Goal: Book appointment/travel/reservation

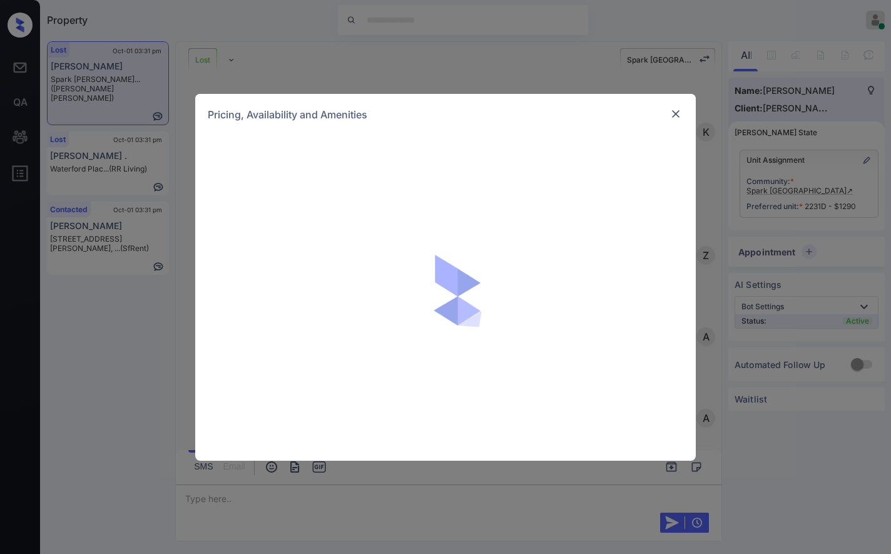
scroll to position [2619, 0]
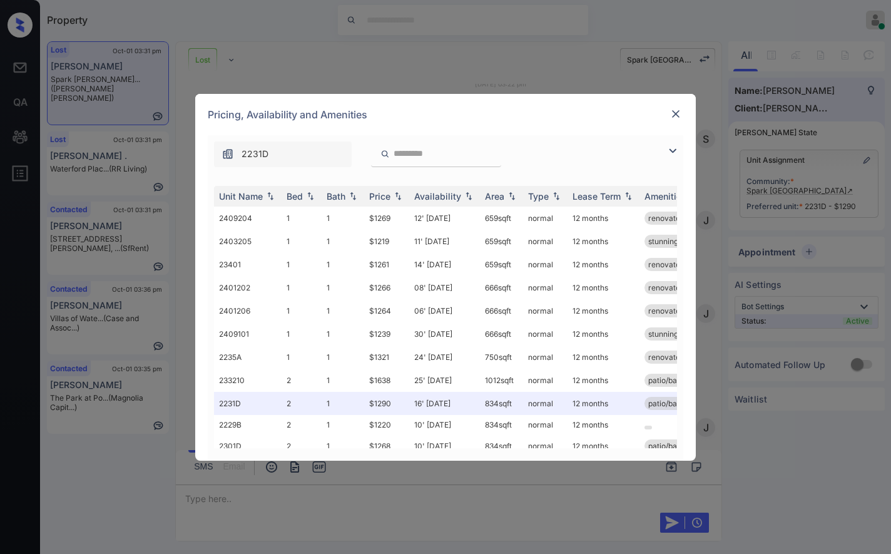
click at [429, 99] on div "Pricing, Availability and Amenities" at bounding box center [445, 114] width 501 height 41
click at [397, 195] on img at bounding box center [398, 195] width 13 height 9
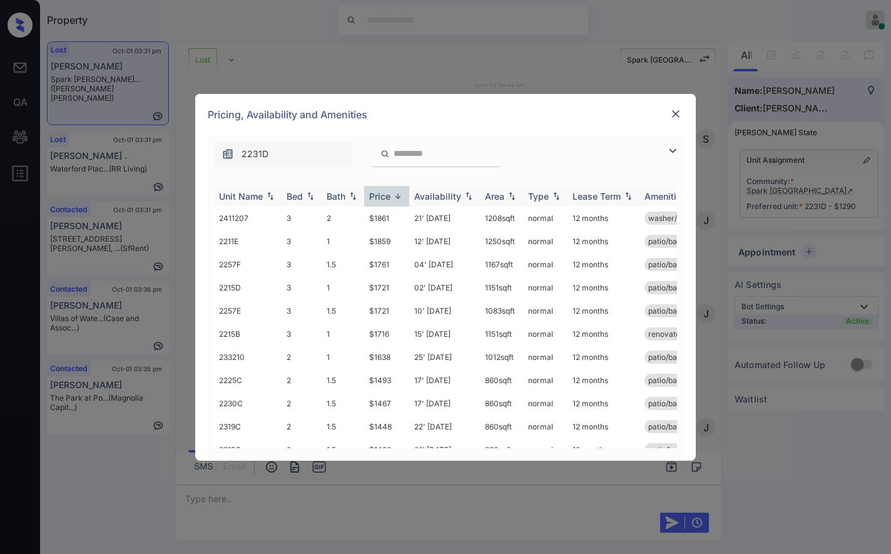
click at [397, 195] on img at bounding box center [398, 195] width 13 height 9
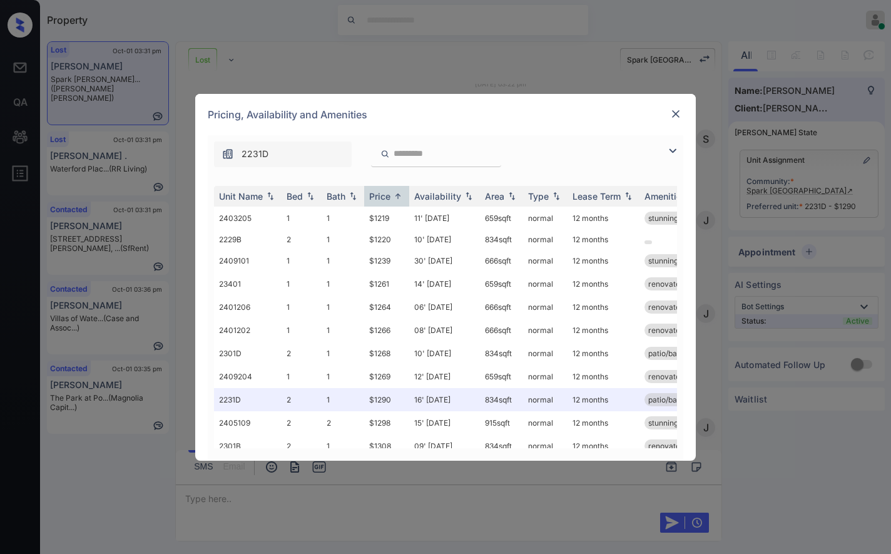
click at [676, 115] on img at bounding box center [676, 114] width 13 height 13
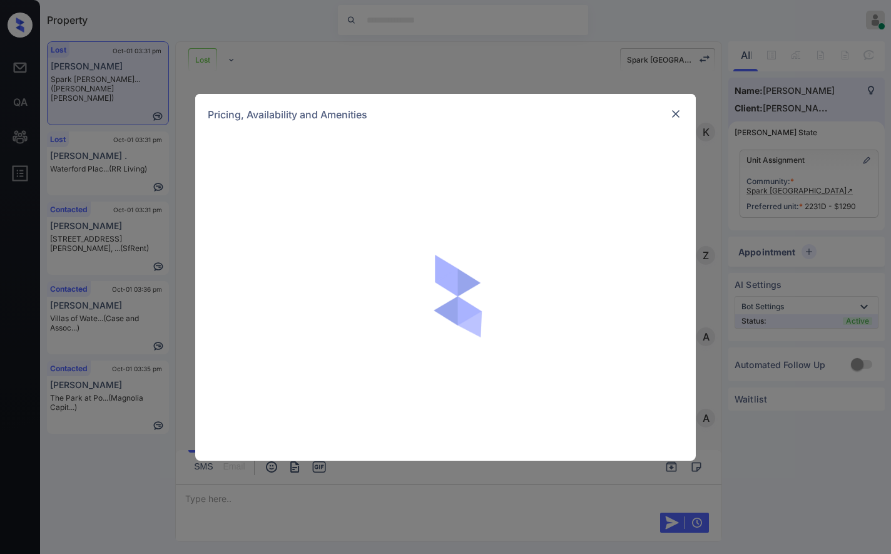
scroll to position [1868, 0]
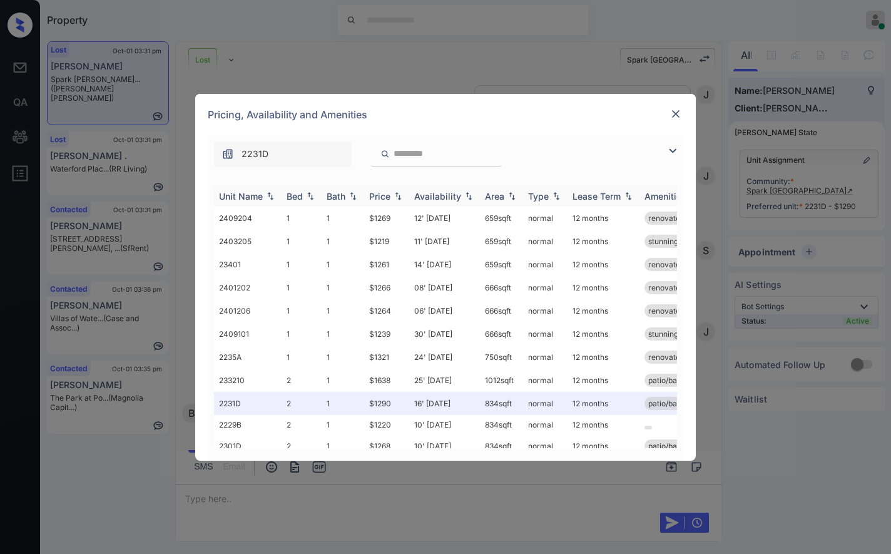
click at [394, 196] on img at bounding box center [398, 195] width 13 height 9
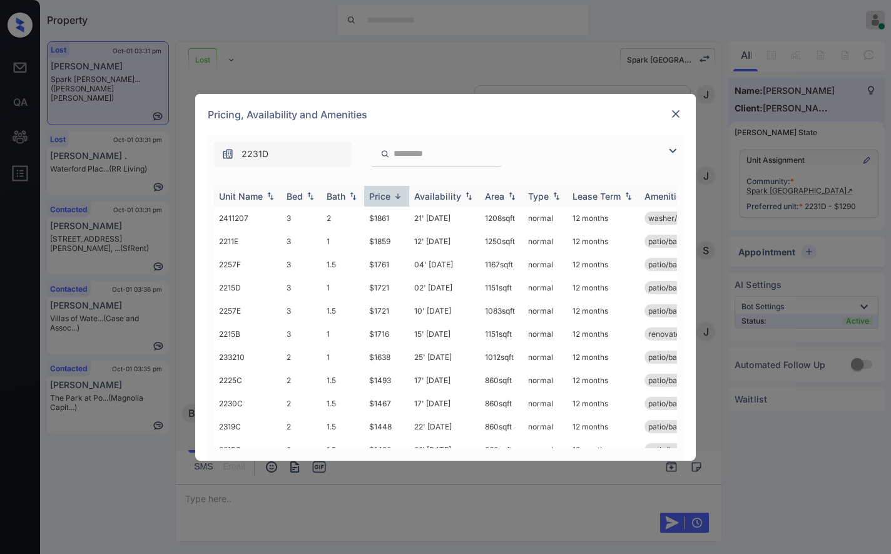
click at [394, 196] on img at bounding box center [398, 195] width 13 height 9
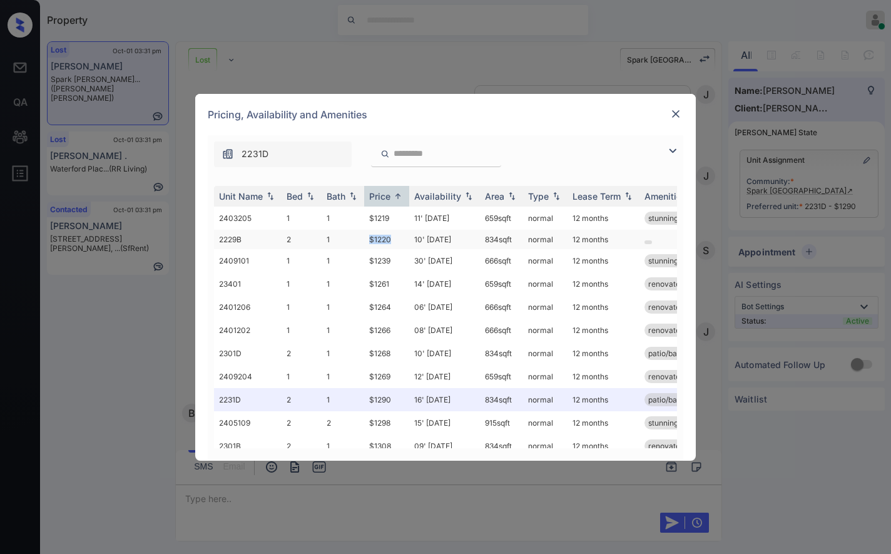
drag, startPoint x: 398, startPoint y: 238, endPoint x: 369, endPoint y: 237, distance: 29.4
click at [369, 237] on td "$1220" at bounding box center [386, 239] width 45 height 19
click at [679, 114] on img at bounding box center [676, 114] width 13 height 13
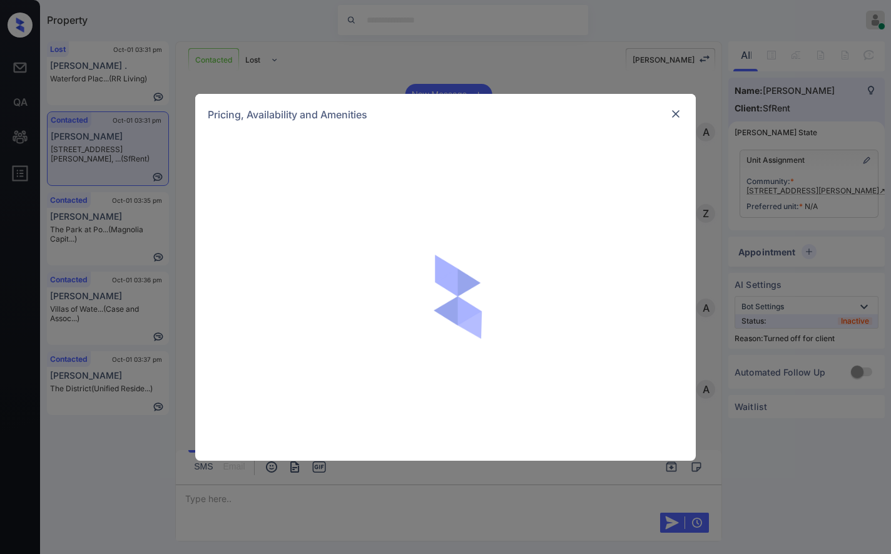
scroll to position [1538, 0]
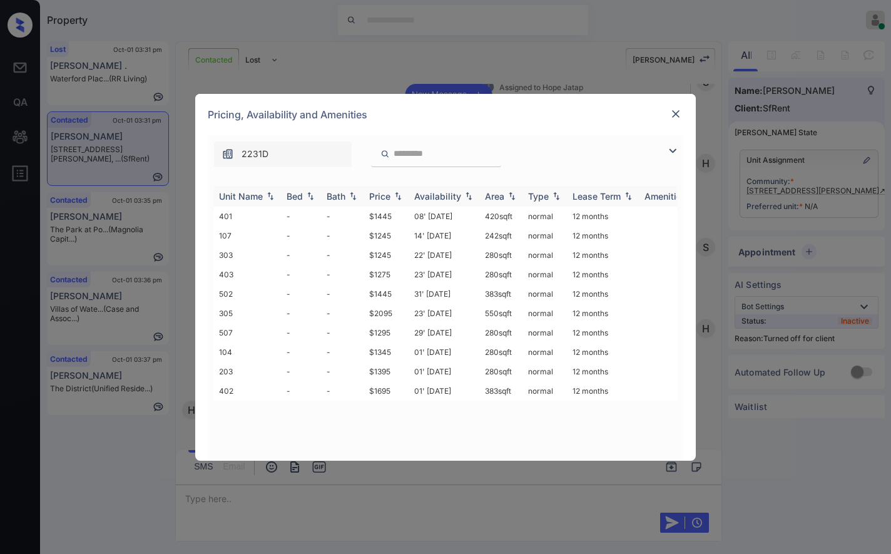
click at [399, 194] on img at bounding box center [398, 195] width 13 height 9
click at [395, 212] on td "$1245" at bounding box center [386, 215] width 45 height 19
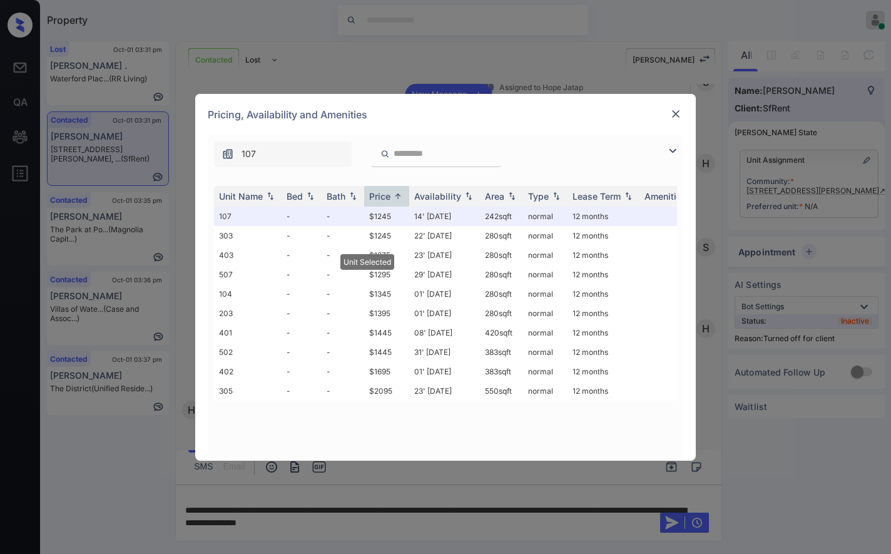
click at [680, 111] on img at bounding box center [676, 114] width 13 height 13
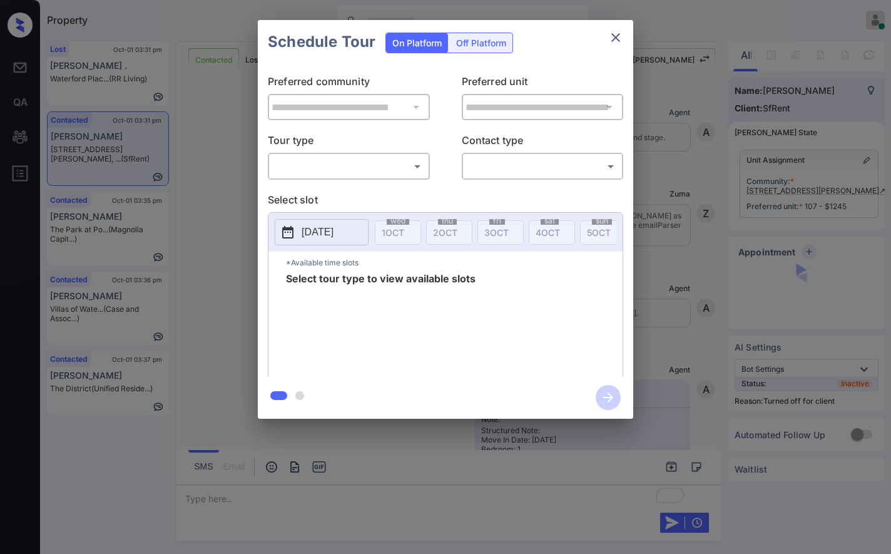
scroll to position [1868, 0]
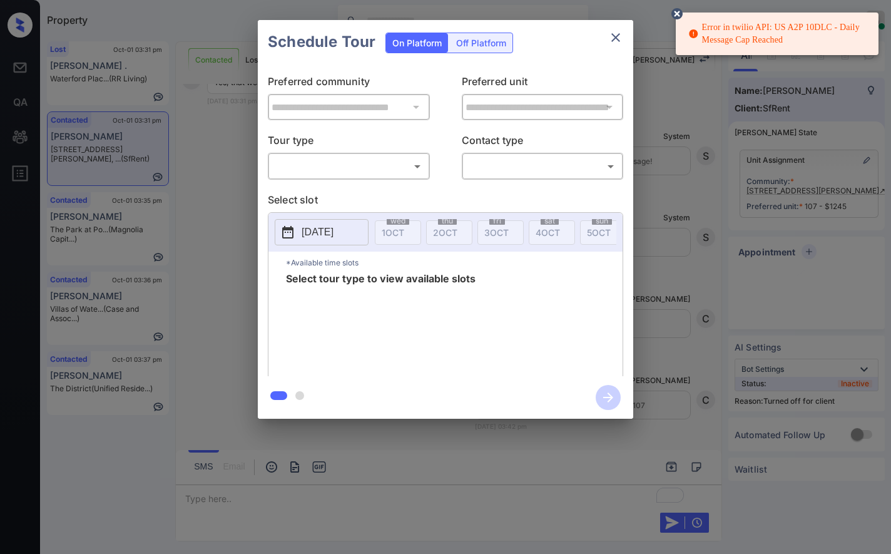
click at [489, 47] on div "Off Platform" at bounding box center [481, 42] width 63 height 19
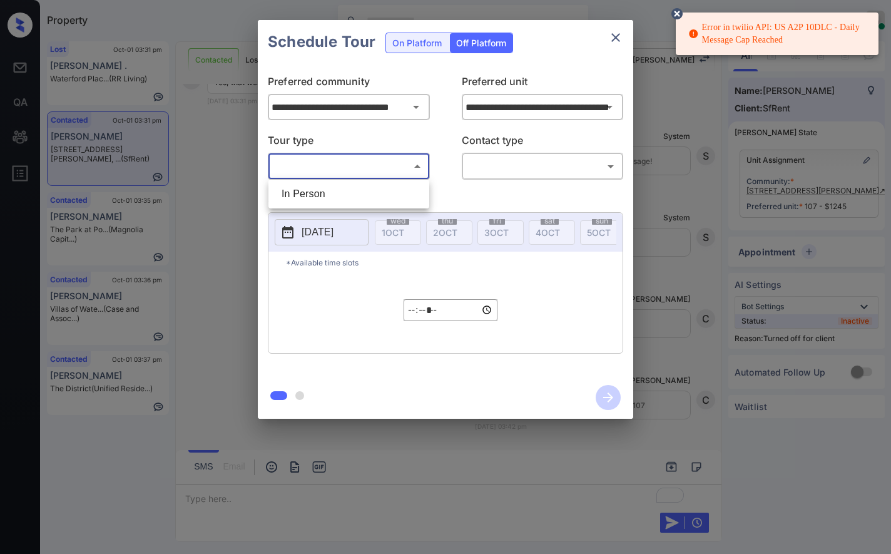
click at [385, 168] on body "Error in twilio API: US A2P 10DLC - Daily Message Cap Reached Property Caroline…" at bounding box center [445, 277] width 891 height 554
drag, startPoint x: 385, startPoint y: 190, endPoint x: 462, endPoint y: 158, distance: 82.7
click at [385, 190] on li "In Person" at bounding box center [349, 194] width 155 height 23
type input "********"
click at [472, 155] on body "Error in twilio API: US A2P 10DLC - Daily Message Cap Reached Property Caroline…" at bounding box center [445, 277] width 891 height 554
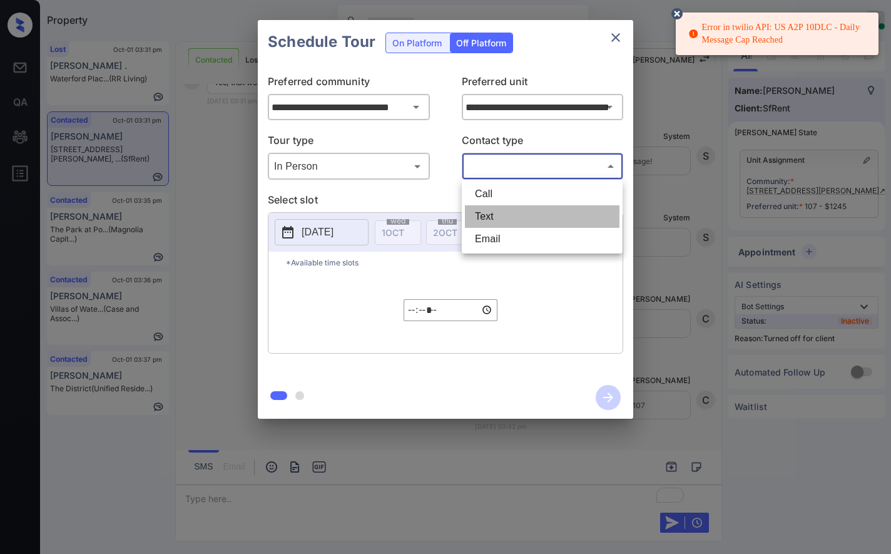
click at [486, 206] on li "Text" at bounding box center [542, 216] width 155 height 23
type input "****"
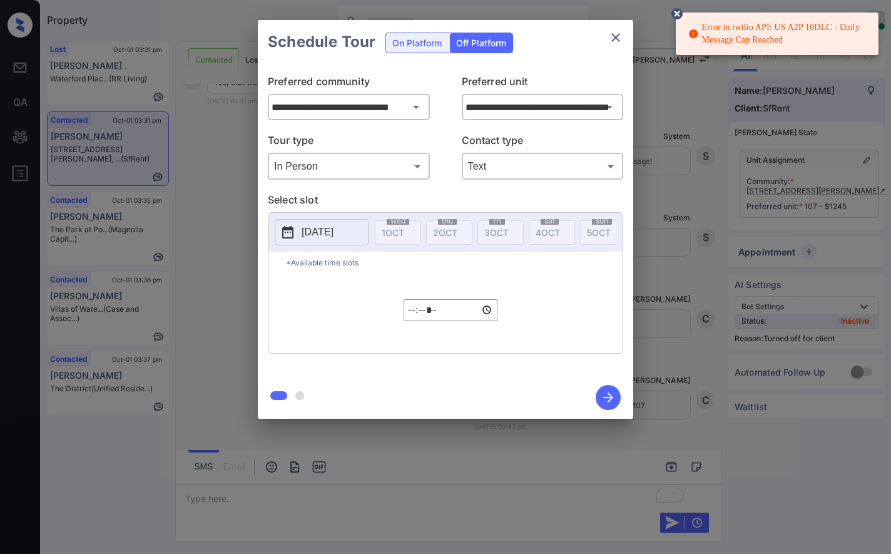
click at [359, 235] on button "2025-10-01" at bounding box center [322, 232] width 94 height 26
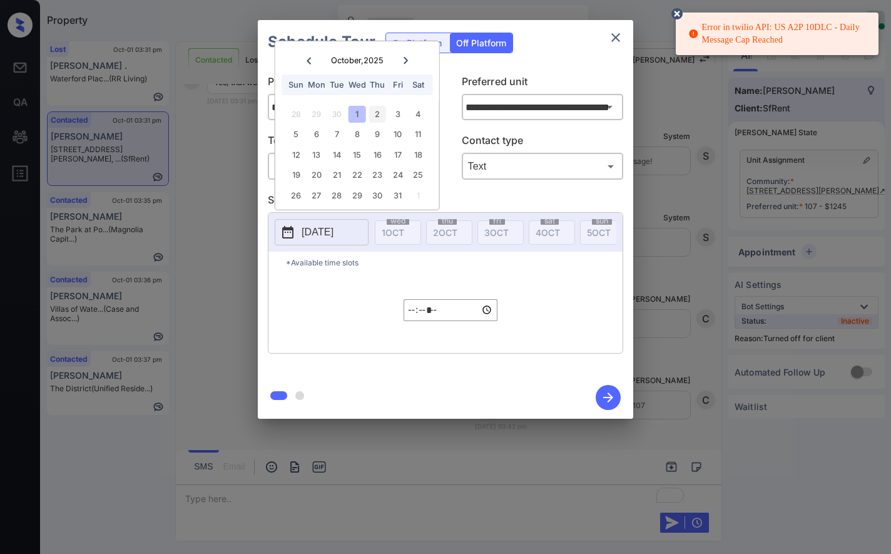
click at [380, 113] on div "2" at bounding box center [377, 114] width 17 height 17
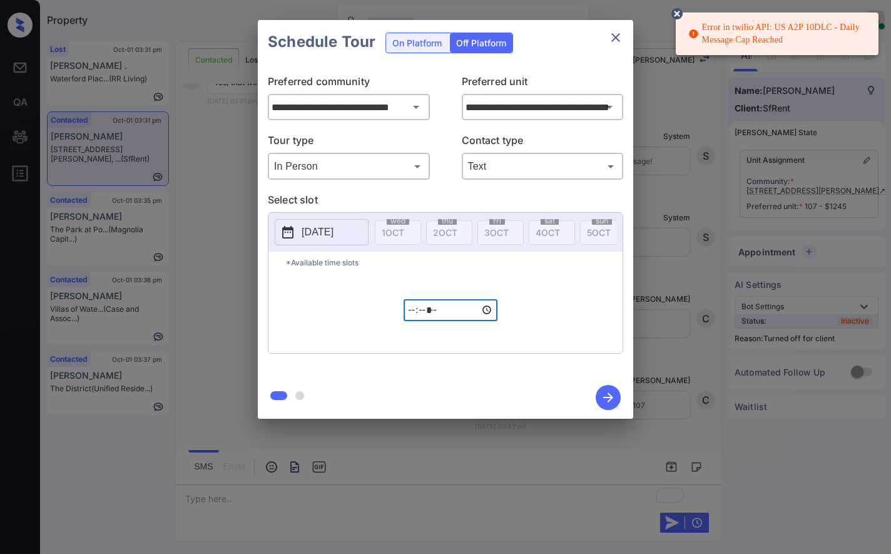
click at [415, 315] on input "*****" at bounding box center [451, 310] width 94 height 22
type input "*****"
click at [610, 393] on icon "button" at bounding box center [608, 397] width 25 height 25
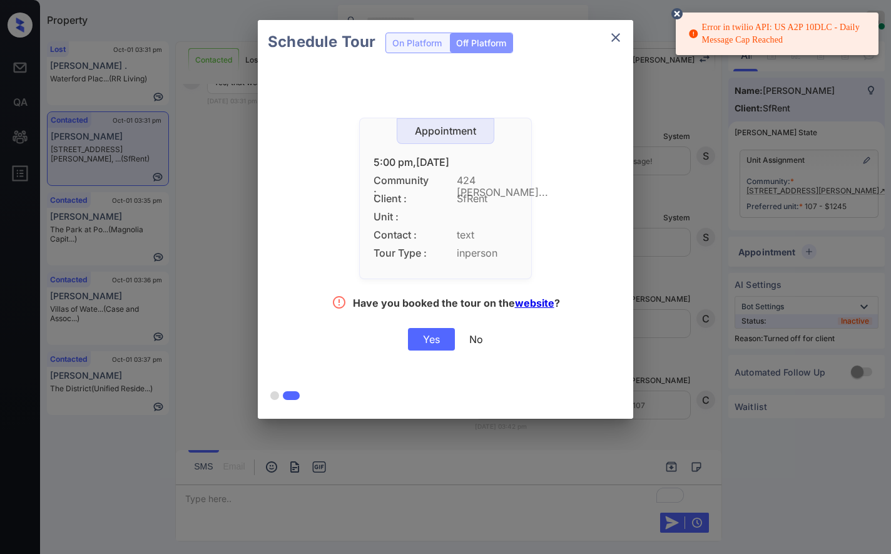
click at [432, 338] on div "Yes" at bounding box center [431, 339] width 47 height 23
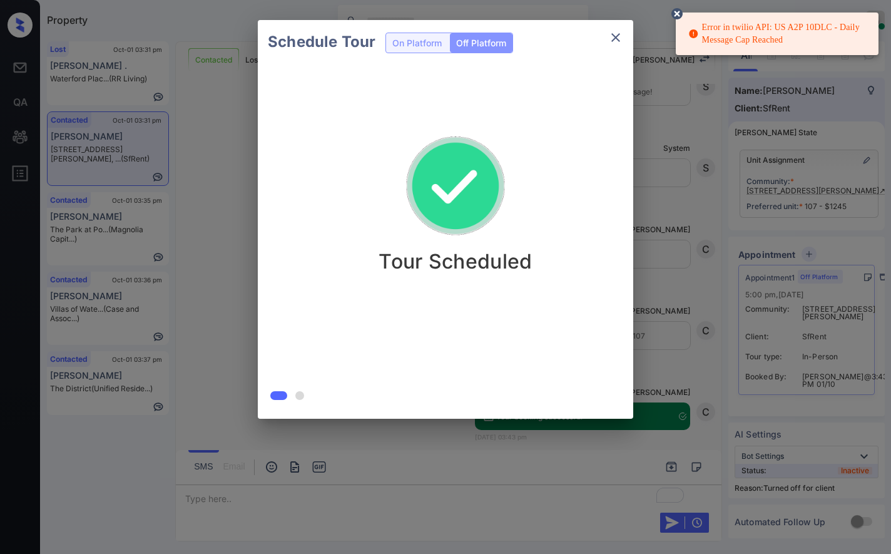
scroll to position [1948, 0]
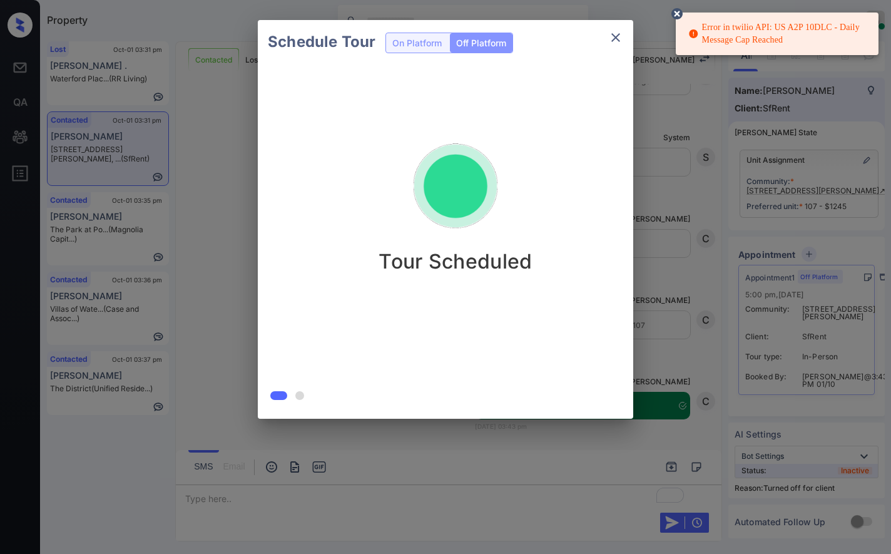
click at [680, 11] on icon at bounding box center [676, 13] width 11 height 11
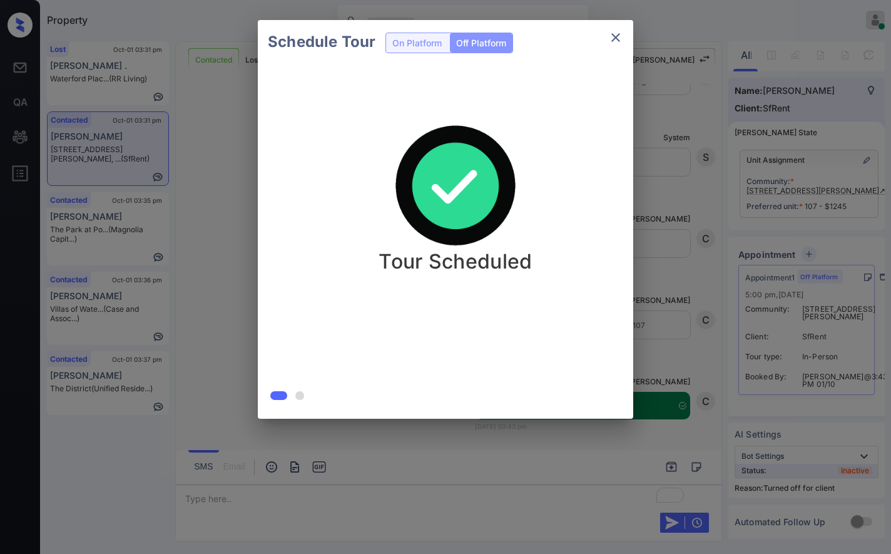
click at [620, 41] on icon "close" at bounding box center [615, 37] width 15 height 15
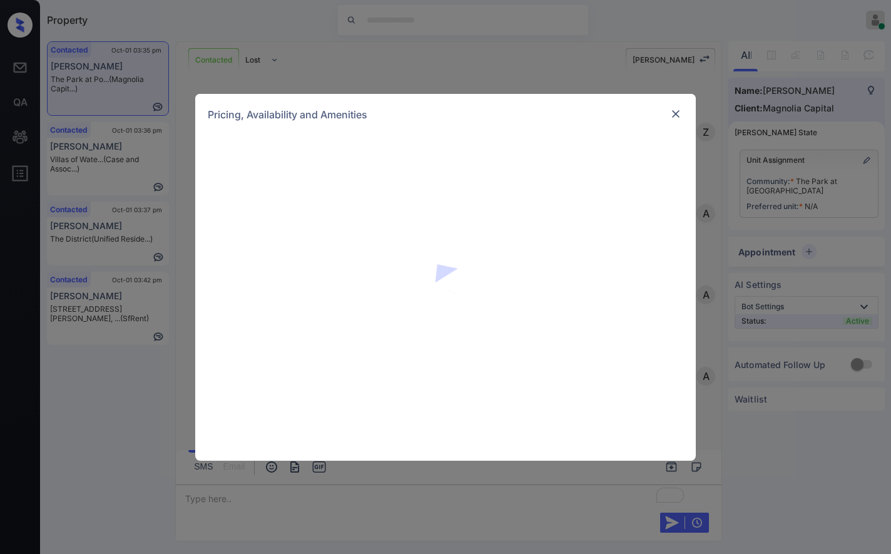
scroll to position [380, 0]
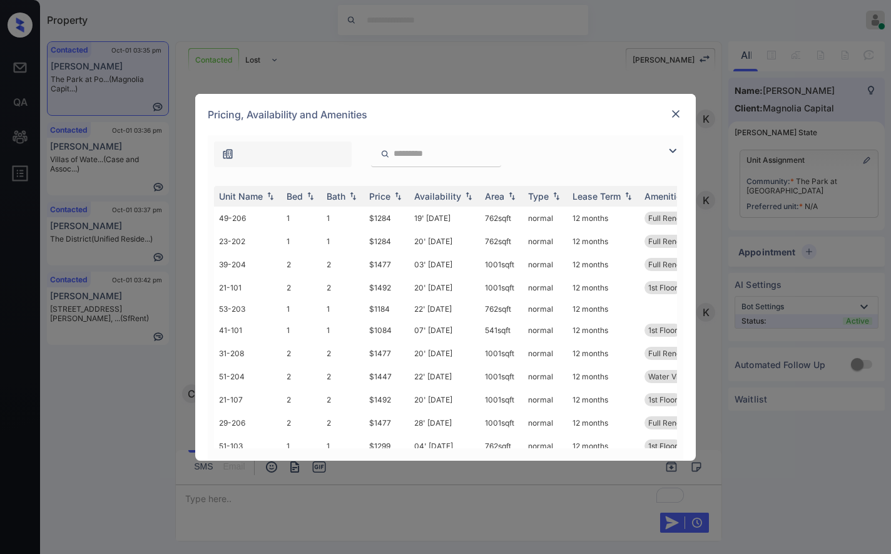
click at [678, 106] on div at bounding box center [675, 113] width 15 height 15
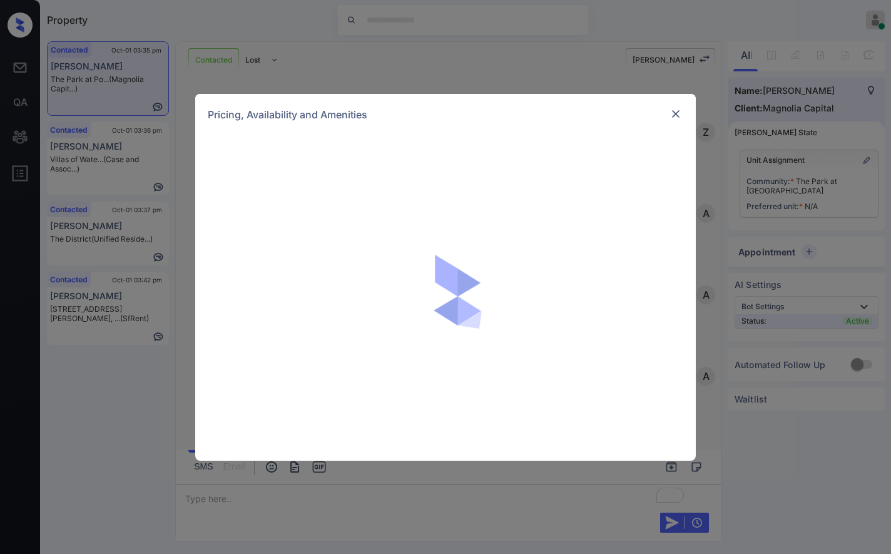
scroll to position [380, 0]
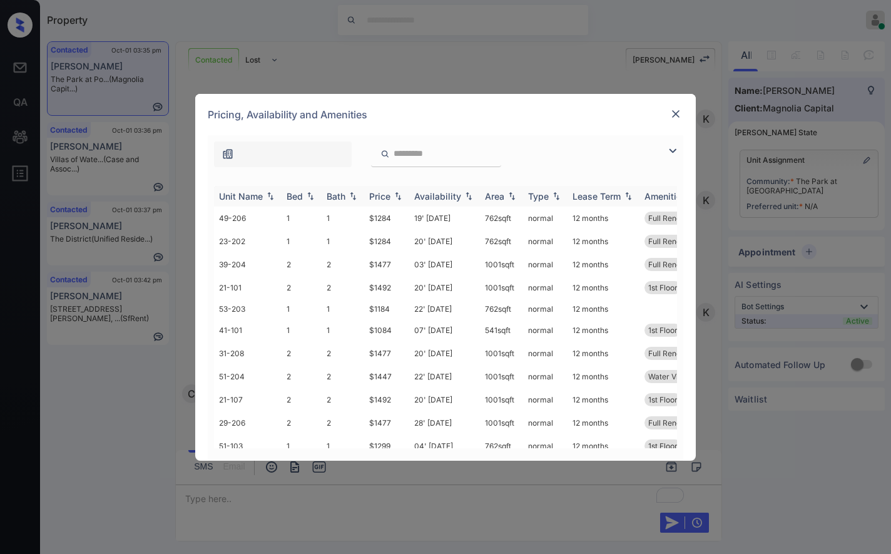
click at [399, 197] on img at bounding box center [398, 195] width 13 height 9
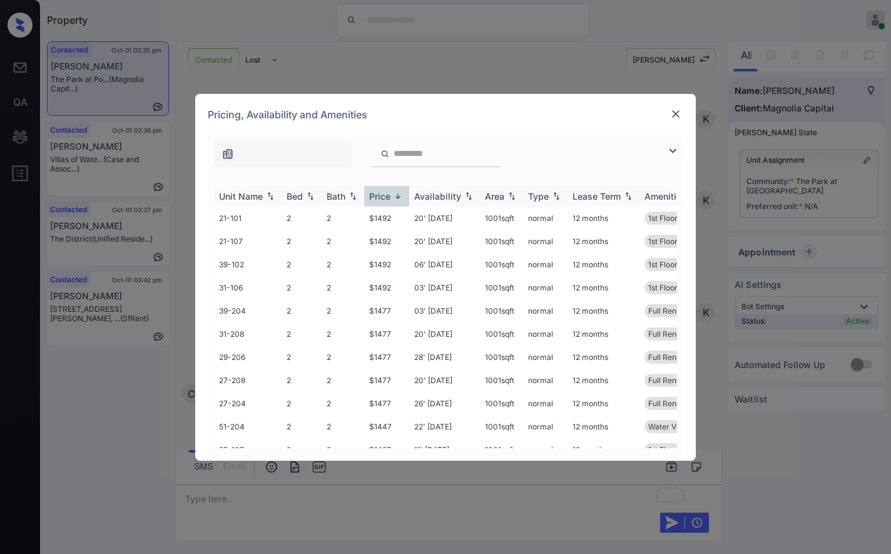
click at [399, 197] on img at bounding box center [398, 195] width 13 height 9
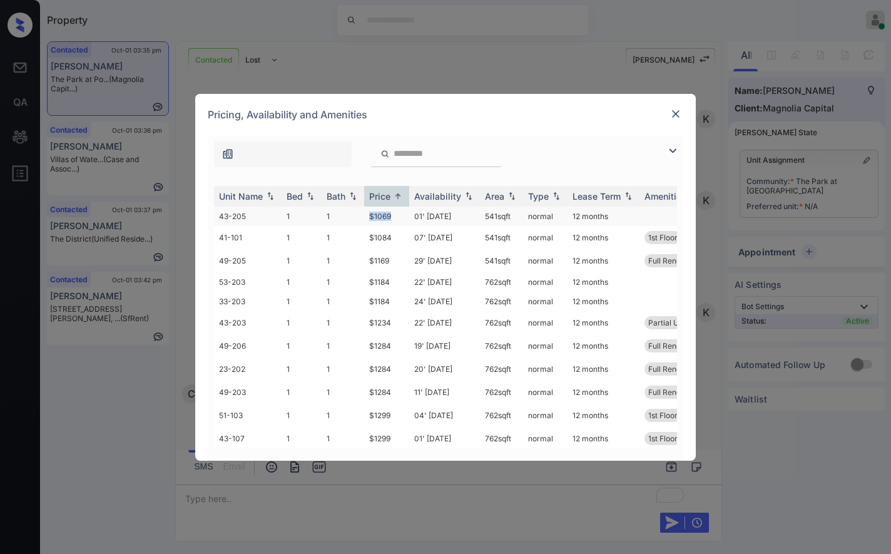
drag, startPoint x: 402, startPoint y: 217, endPoint x: 386, endPoint y: 213, distance: 16.7
click at [358, 211] on tr "43-205 1 1 $1069 01' Nov 25 541 sqft normal 12 months" at bounding box center [541, 215] width 654 height 19
copy tr "$1069"
click at [414, 218] on td "01' Nov 25" at bounding box center [444, 215] width 71 height 19
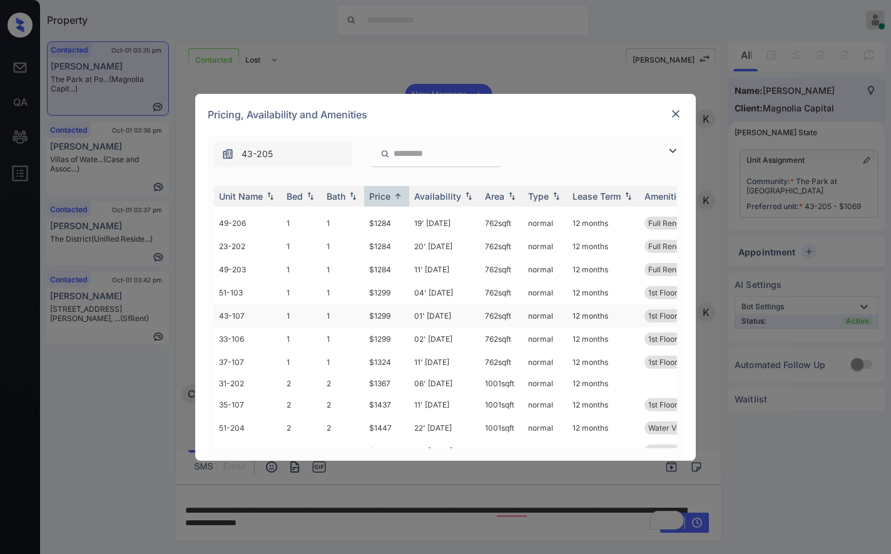
scroll to position [166, 0]
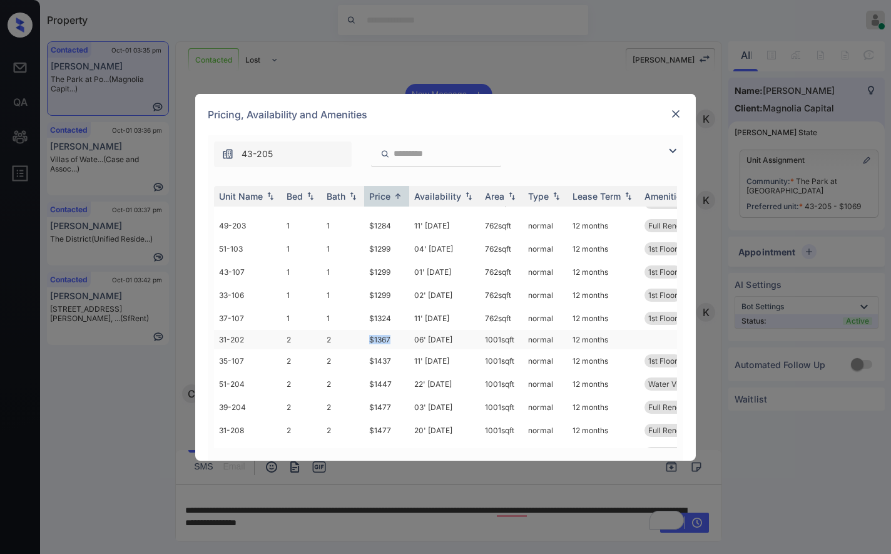
drag, startPoint x: 366, startPoint y: 339, endPoint x: 354, endPoint y: 339, distance: 12.5
click at [352, 339] on tr "31-202 2 2 $1367 06' Aug 25 1001 sqft normal 12 months" at bounding box center [541, 339] width 654 height 19
copy tr "$1367"
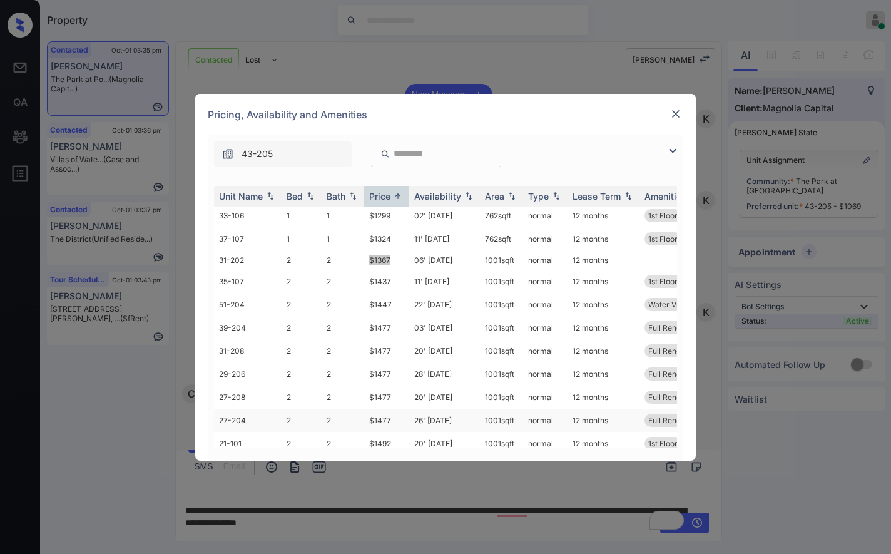
scroll to position [0, 0]
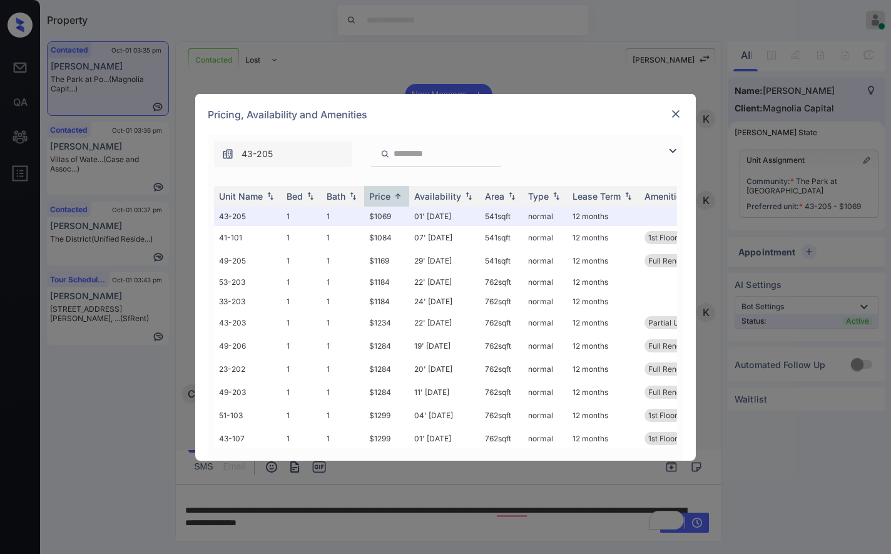
click at [678, 112] on img at bounding box center [676, 114] width 13 height 13
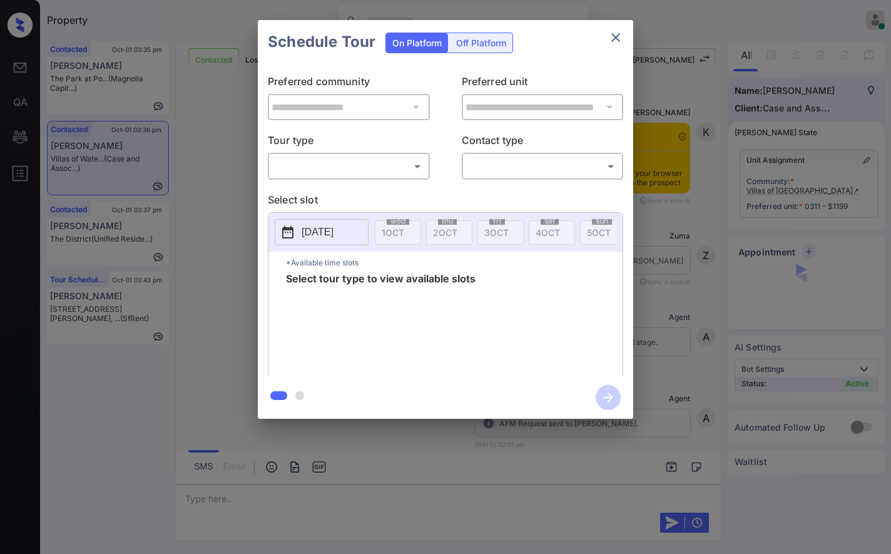
scroll to position [2534, 0]
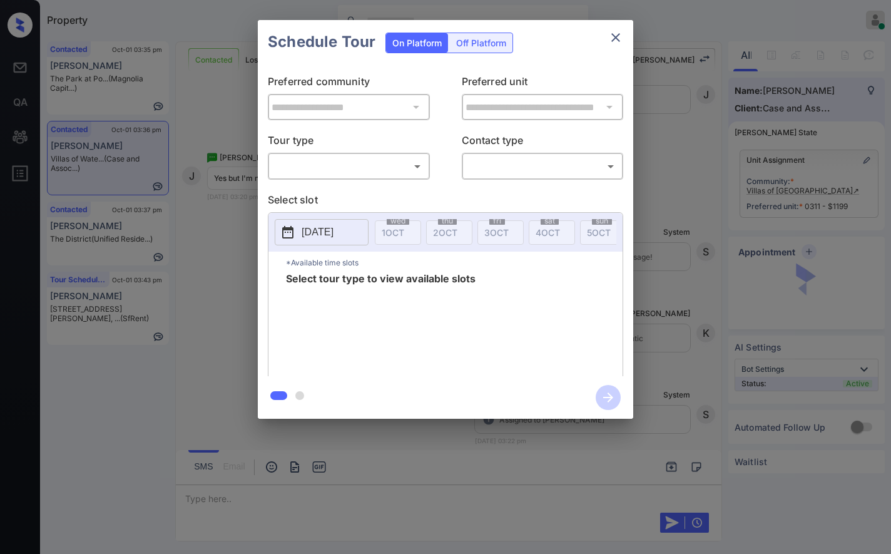
click at [386, 158] on body "Property [PERSON_NAME] Online Set yourself offline Set yourself on break Profil…" at bounding box center [445, 277] width 891 height 554
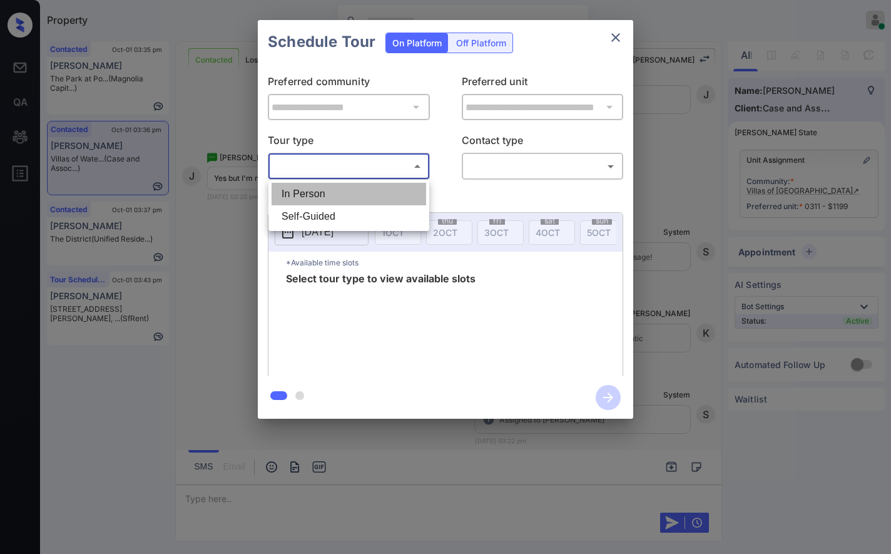
click at [390, 192] on li "In Person" at bounding box center [349, 194] width 155 height 23
type input "********"
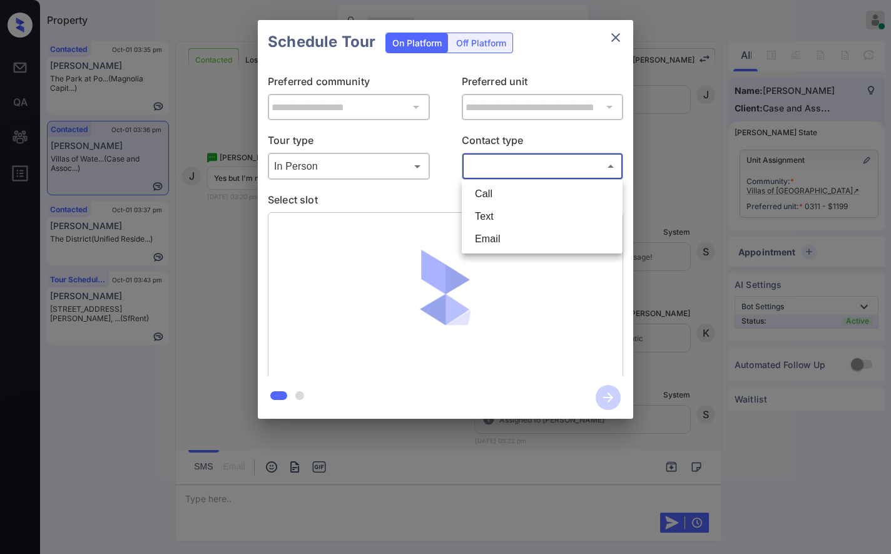
click at [524, 172] on body "Property [PERSON_NAME] Online Set yourself offline Set yourself on break Profil…" at bounding box center [445, 277] width 891 height 554
click at [515, 221] on li "Text" at bounding box center [542, 216] width 155 height 23
type input "****"
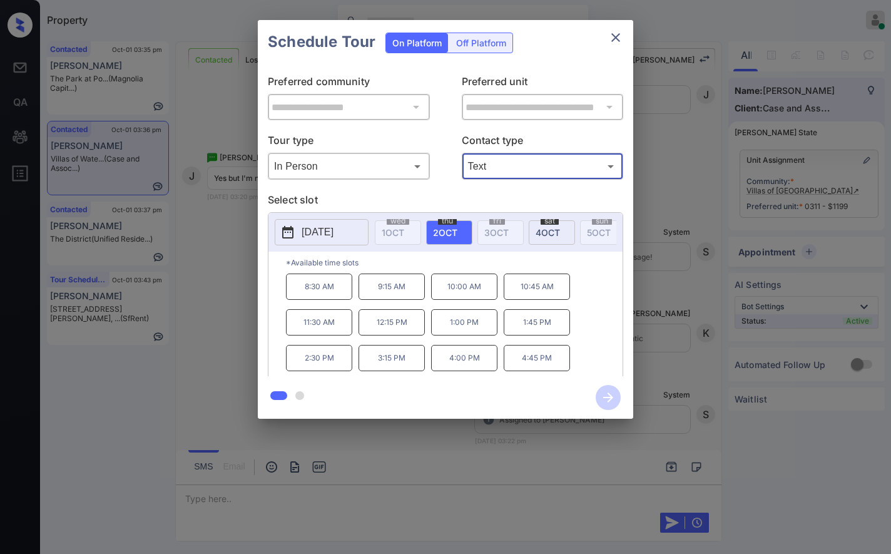
click at [655, 278] on div "**********" at bounding box center [445, 219] width 891 height 439
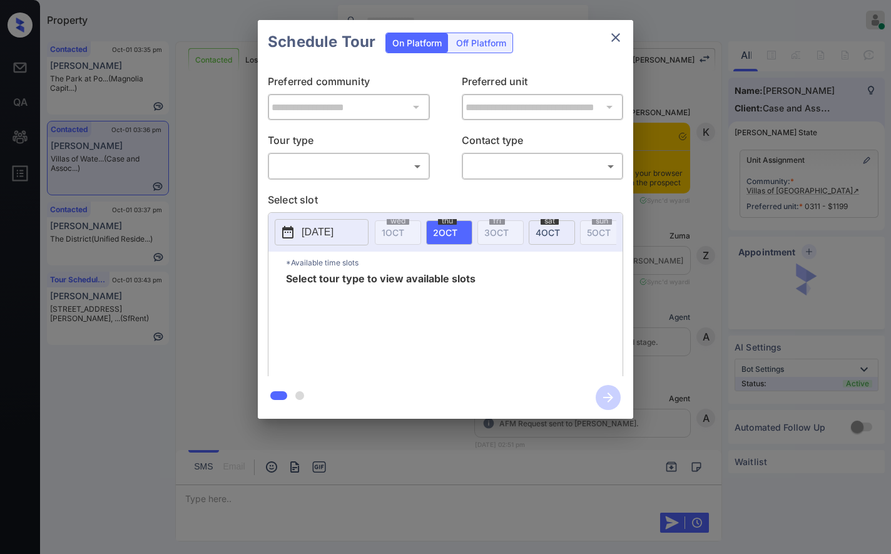
scroll to position [2868, 0]
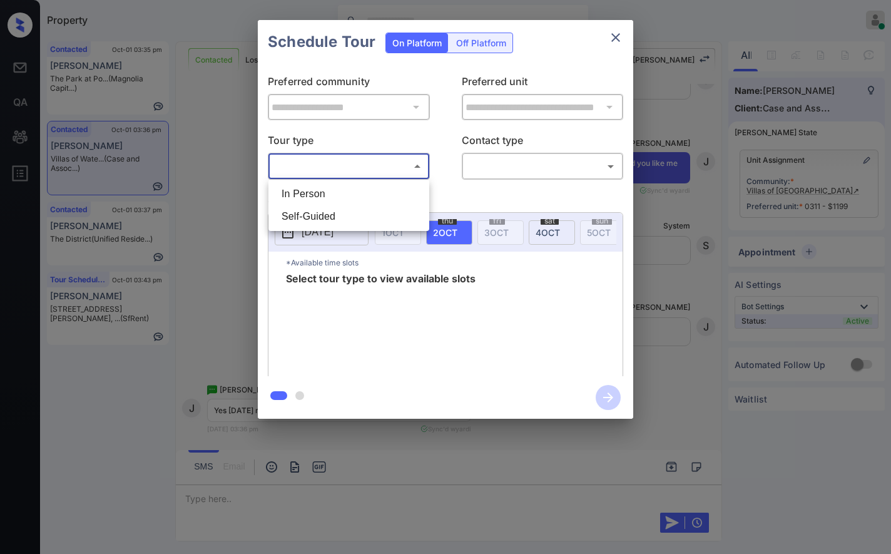
click at [383, 168] on body "Property Caroline Dacanay Online Set yourself offline Set yourself on break Pro…" at bounding box center [445, 277] width 891 height 554
drag, startPoint x: 382, startPoint y: 188, endPoint x: 444, endPoint y: 173, distance: 63.7
click at [382, 188] on li "In Person" at bounding box center [349, 194] width 155 height 23
type input "********"
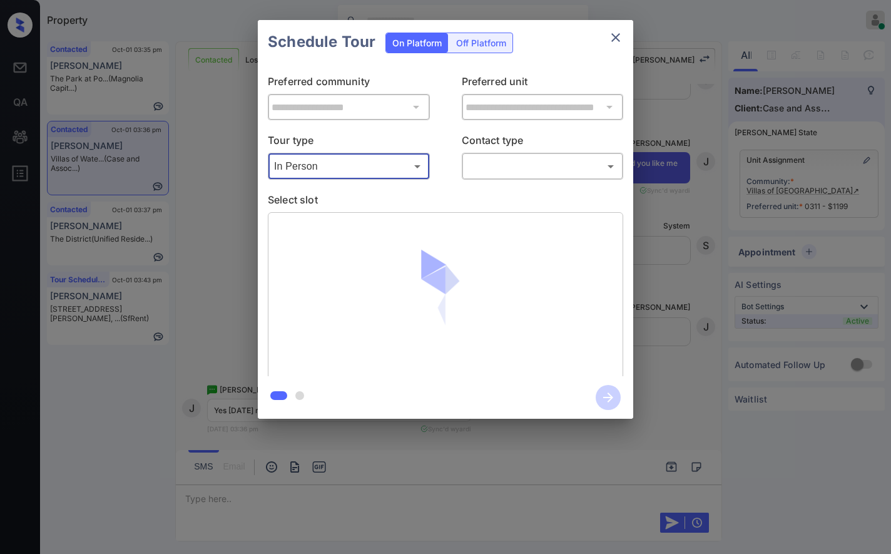
click at [502, 163] on body "Property Caroline Dacanay Online Set yourself offline Set yourself on break Pro…" at bounding box center [445, 277] width 891 height 554
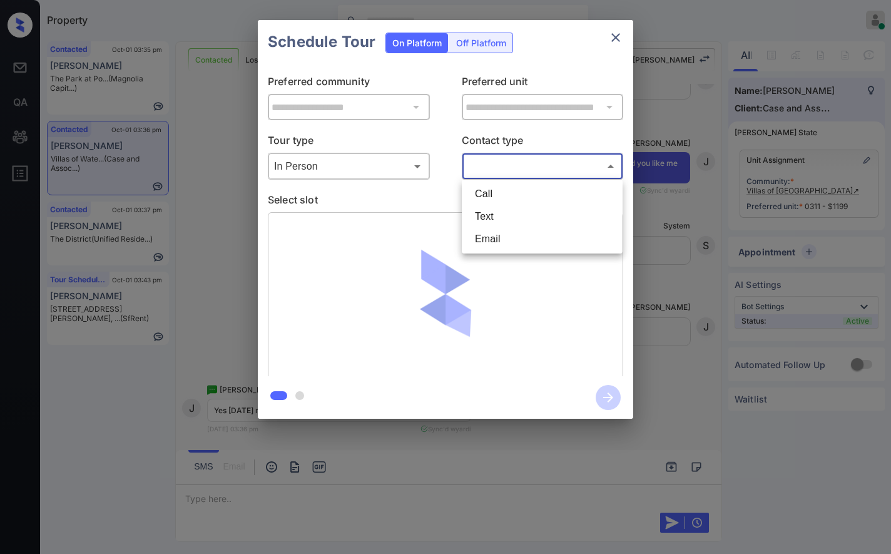
click at [493, 220] on li "Text" at bounding box center [542, 216] width 155 height 23
type input "****"
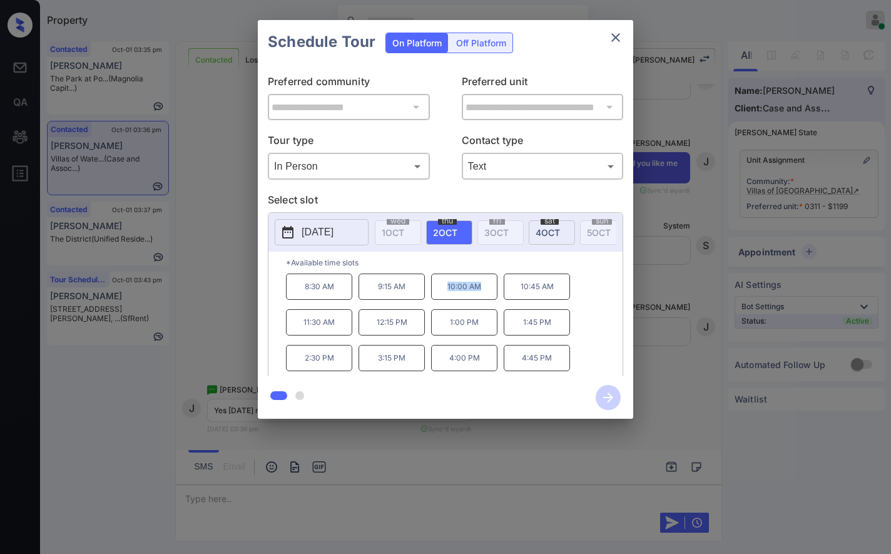
drag, startPoint x: 480, startPoint y: 296, endPoint x: 442, endPoint y: 297, distance: 38.2
click at [442, 297] on p "10:00 AM" at bounding box center [464, 286] width 66 height 26
copy p "10:00 AM"
drag, startPoint x: 559, startPoint y: 296, endPoint x: 507, endPoint y: 294, distance: 51.3
click at [507, 294] on p "10:45 AM" at bounding box center [537, 286] width 66 height 26
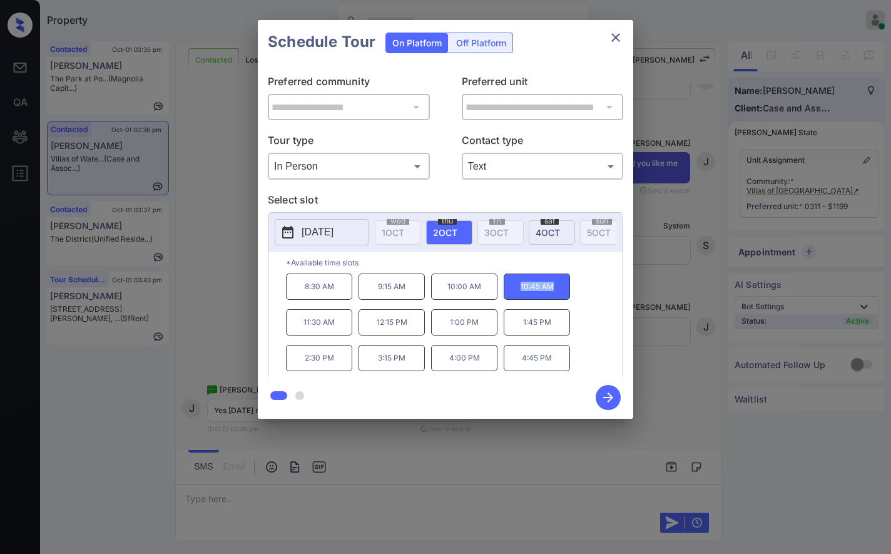
copy p "10:45 AM"
drag, startPoint x: 346, startPoint y: 335, endPoint x: 297, endPoint y: 335, distance: 49.4
click at [297, 335] on p "11:30 AM" at bounding box center [319, 322] width 66 height 26
copy p "11:30 AM"
click at [302, 498] on div at bounding box center [445, 277] width 891 height 554
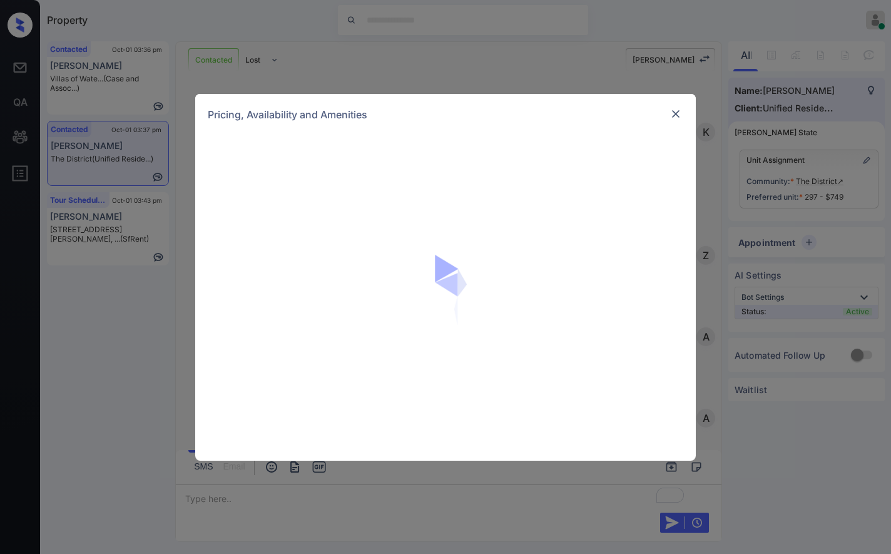
scroll to position [1102, 0]
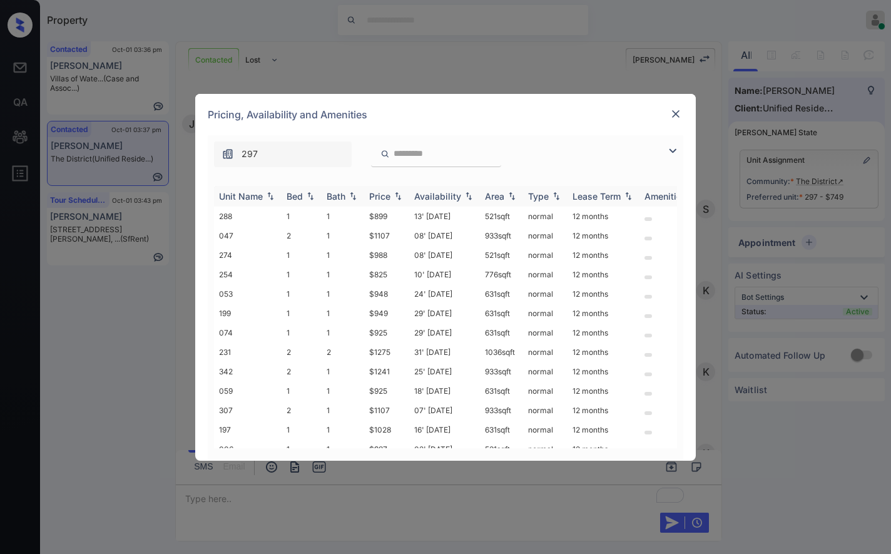
click at [397, 196] on img at bounding box center [398, 195] width 13 height 9
click at [398, 220] on td "$749" at bounding box center [386, 215] width 45 height 19
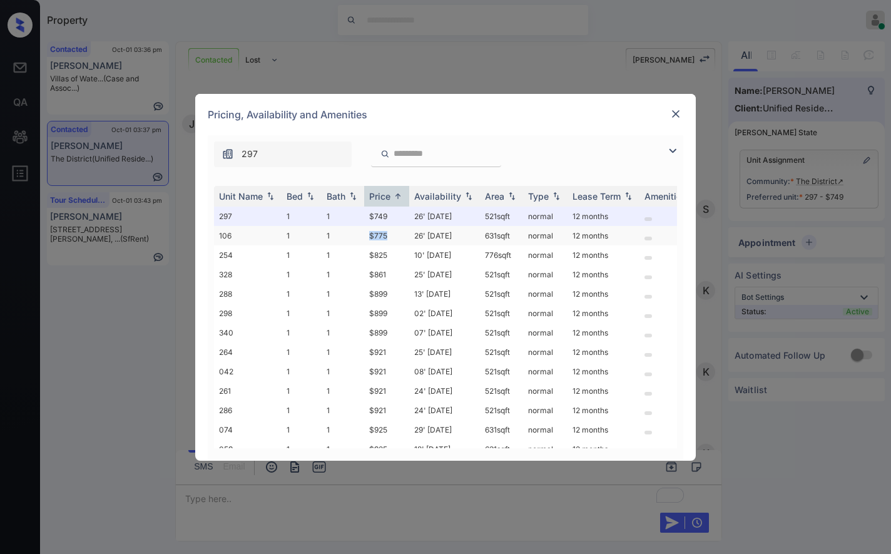
drag, startPoint x: 395, startPoint y: 237, endPoint x: 377, endPoint y: 237, distance: 18.1
click at [368, 237] on td "$775" at bounding box center [386, 235] width 45 height 19
copy td "$775"
click at [380, 234] on td "$775" at bounding box center [386, 235] width 45 height 19
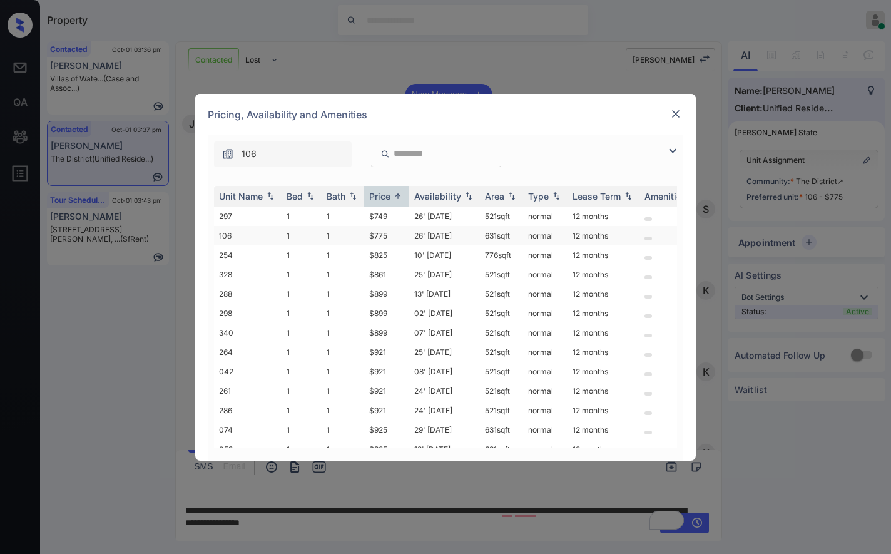
click at [410, 231] on td "26' Sep 25" at bounding box center [444, 235] width 71 height 19
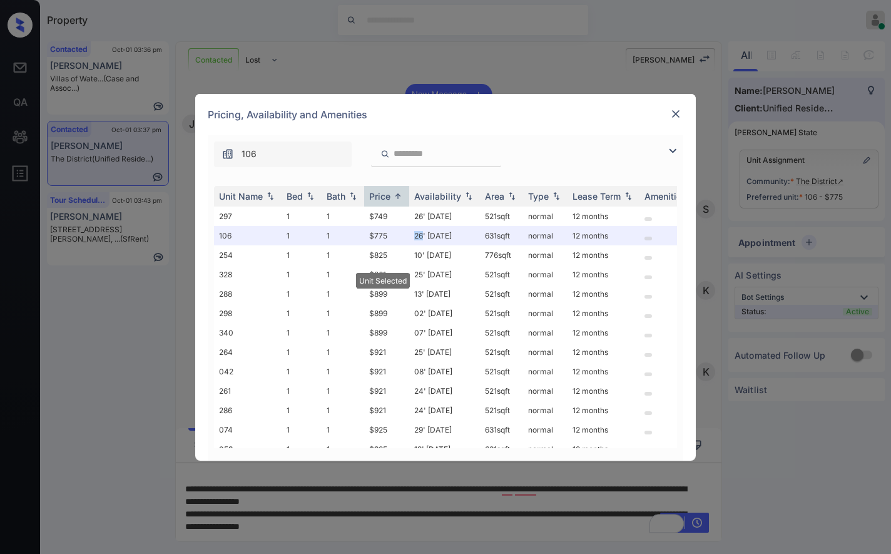
click at [679, 115] on img at bounding box center [676, 114] width 13 height 13
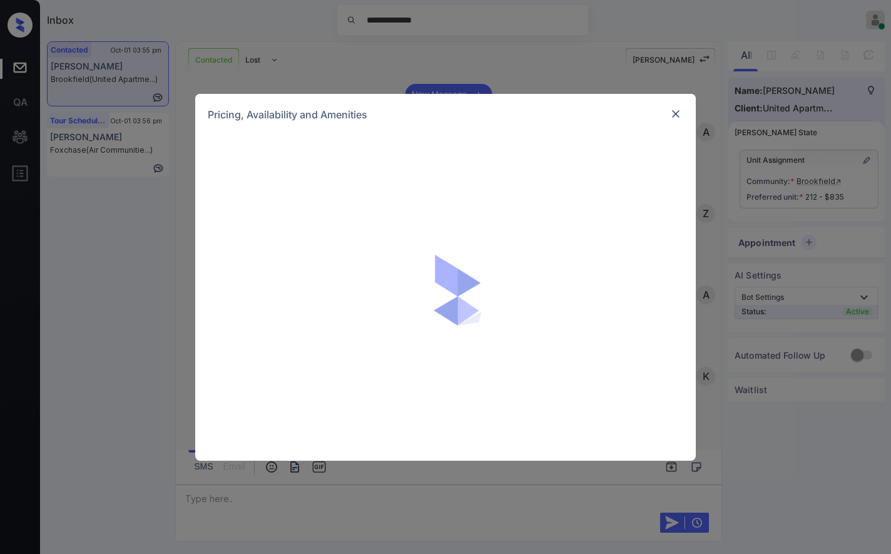
scroll to position [522, 0]
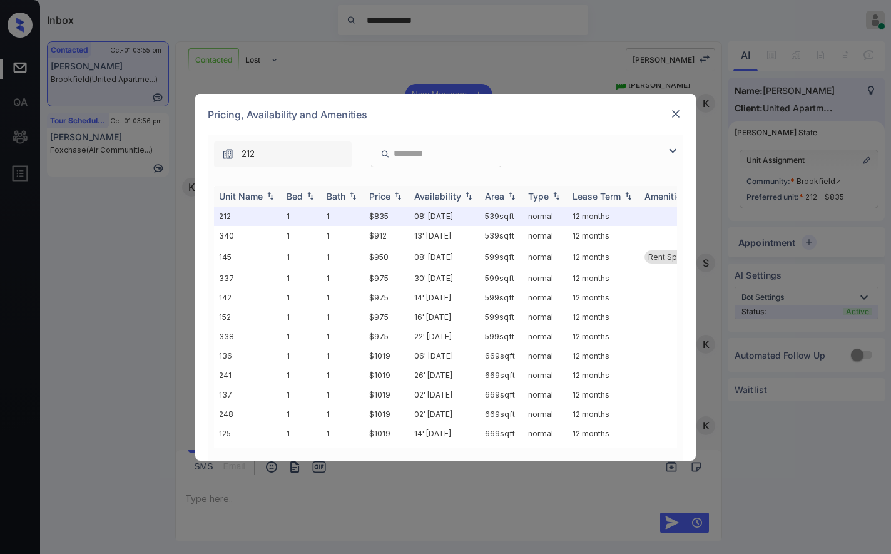
click at [400, 193] on img at bounding box center [398, 195] width 13 height 9
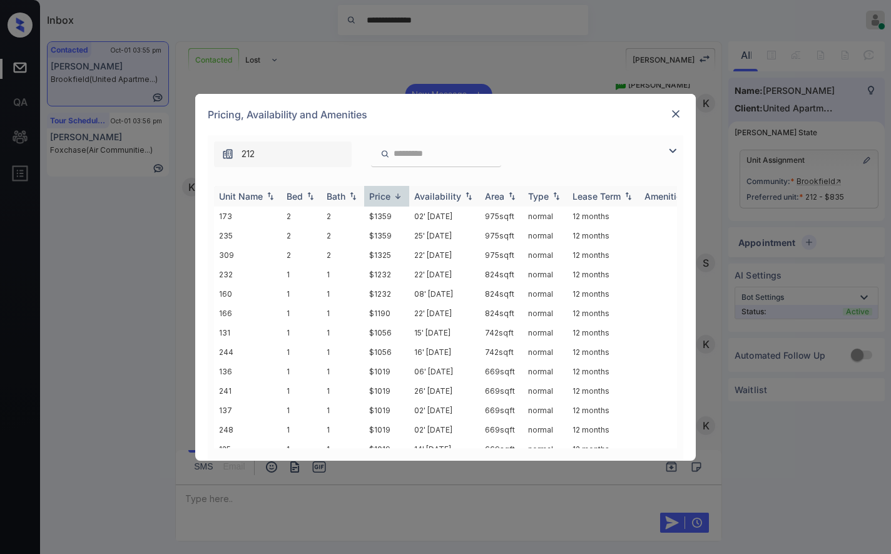
click at [400, 193] on img at bounding box center [398, 195] width 13 height 9
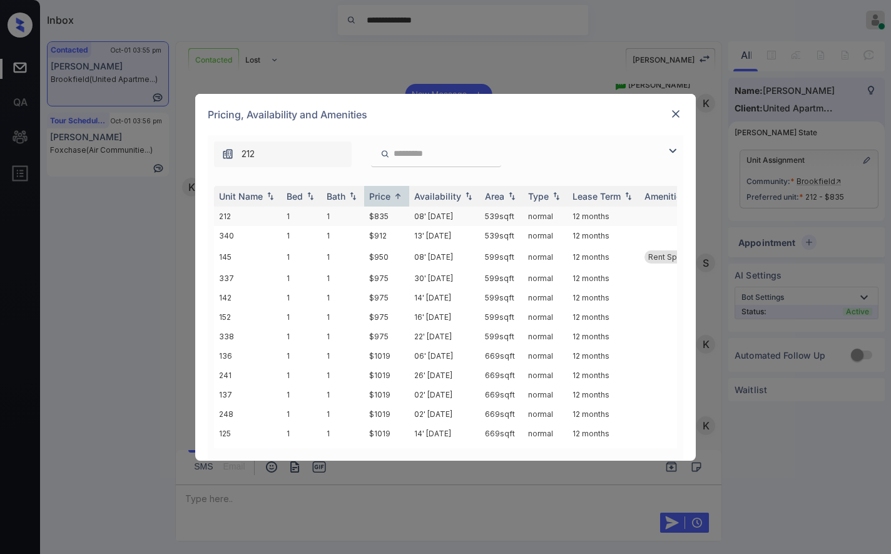
click at [395, 217] on td "$835" at bounding box center [386, 215] width 45 height 19
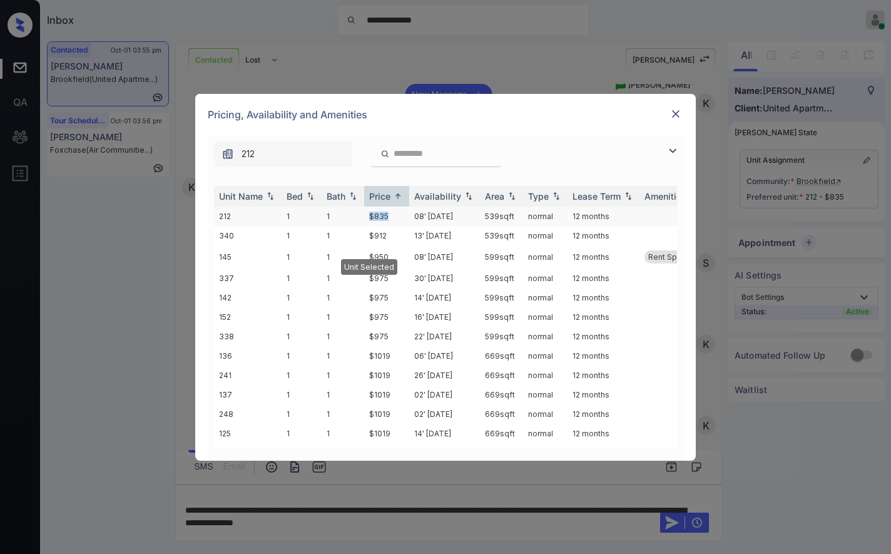
drag, startPoint x: 395, startPoint y: 217, endPoint x: 350, endPoint y: 213, distance: 45.2
click at [350, 213] on tr "212 1 1 $835 08' [DATE] 539 sqft normal 12 months" at bounding box center [541, 215] width 654 height 19
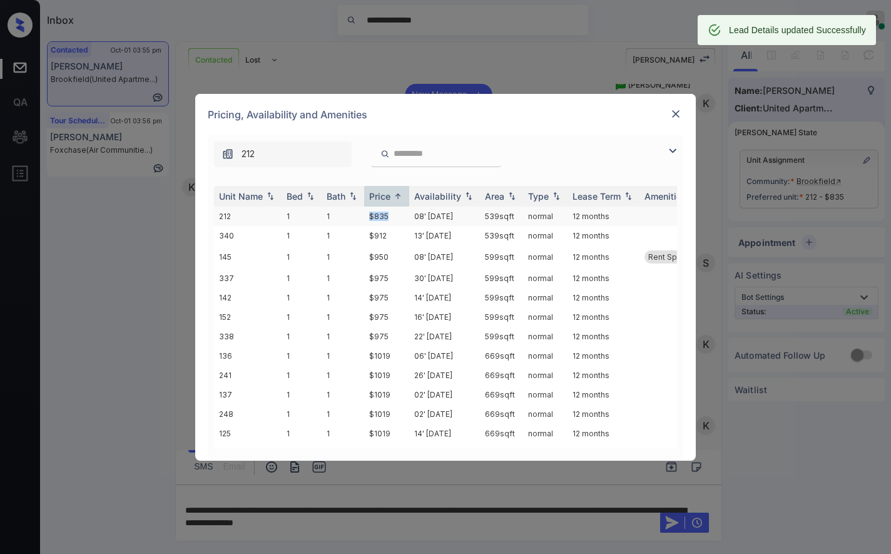
copy tr "$835"
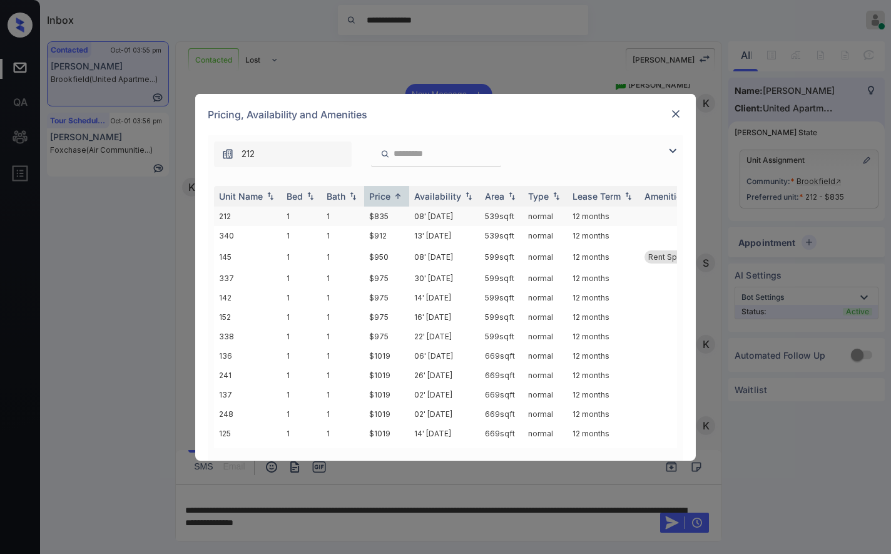
click at [420, 215] on td "08' [DATE]" at bounding box center [444, 215] width 71 height 19
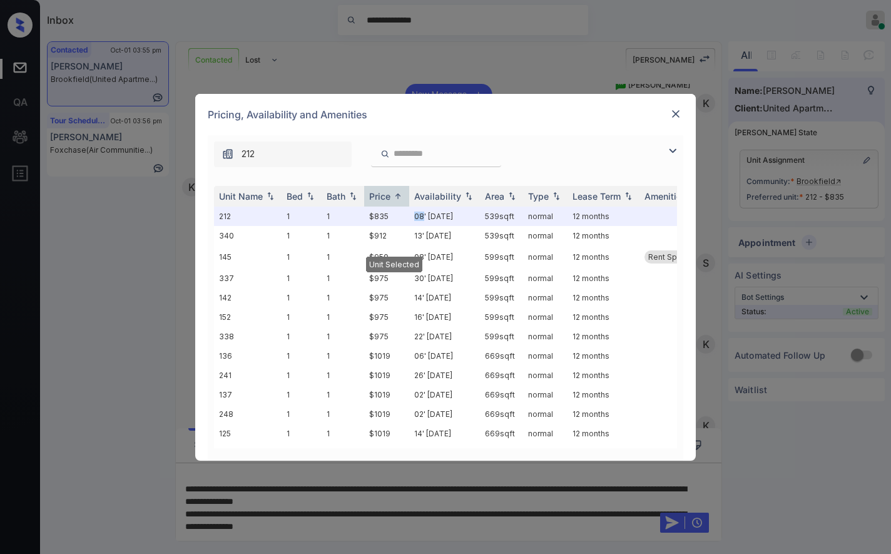
click at [676, 114] on img at bounding box center [676, 114] width 13 height 13
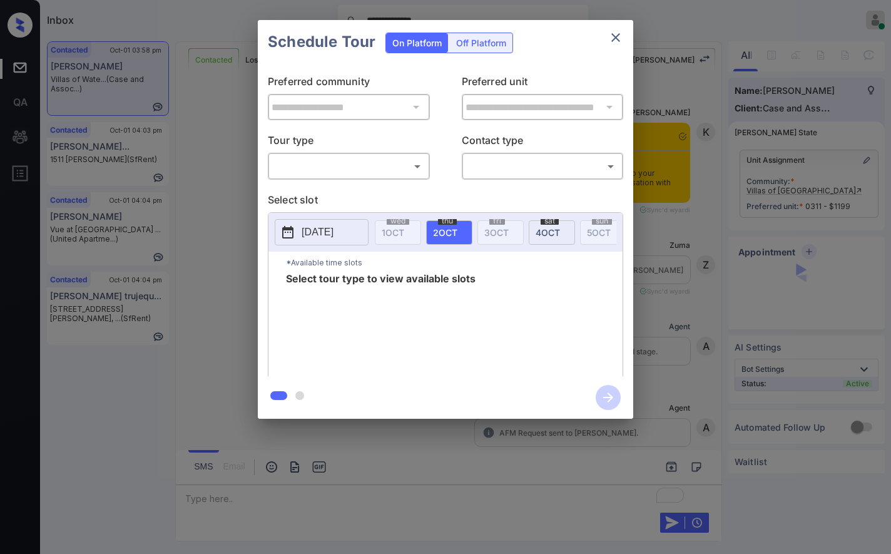
scroll to position [3707, 0]
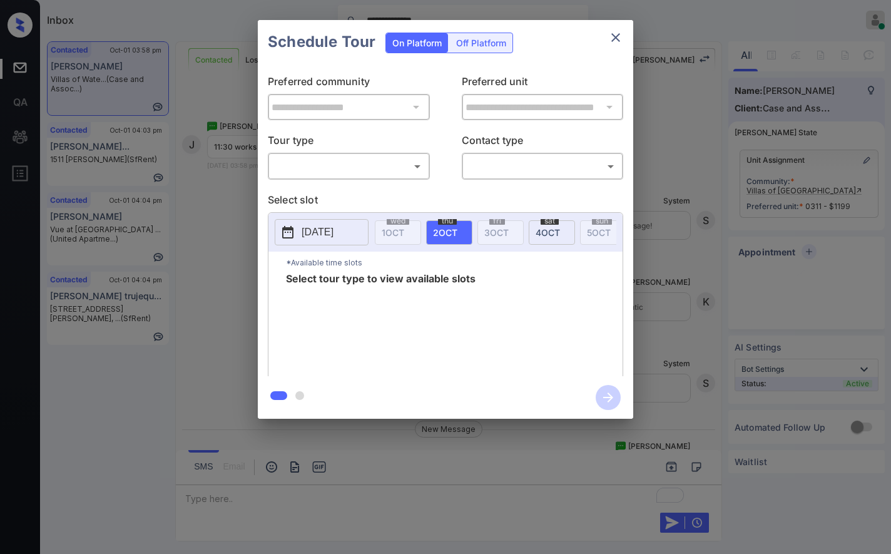
click at [361, 165] on body "**********" at bounding box center [445, 277] width 891 height 554
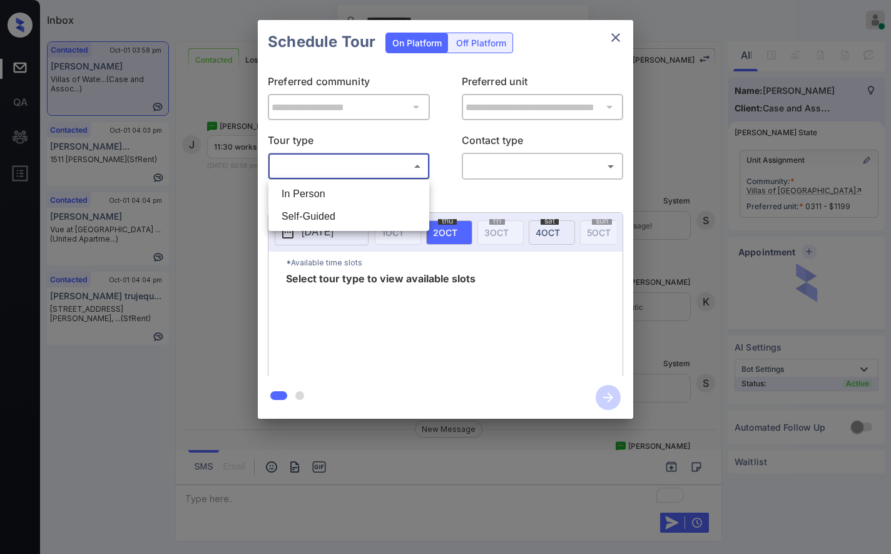
click at [364, 198] on li "In Person" at bounding box center [349, 194] width 155 height 23
type input "********"
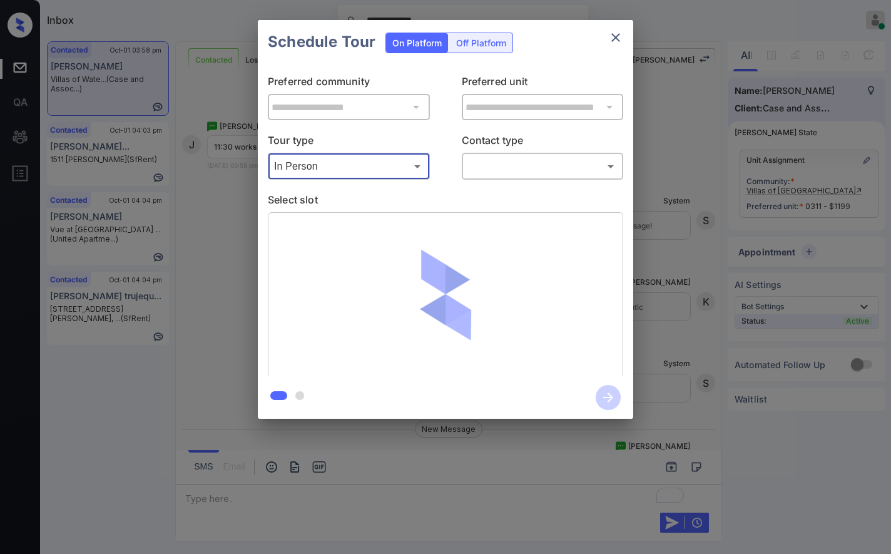
click at [501, 168] on body "**********" at bounding box center [445, 277] width 891 height 554
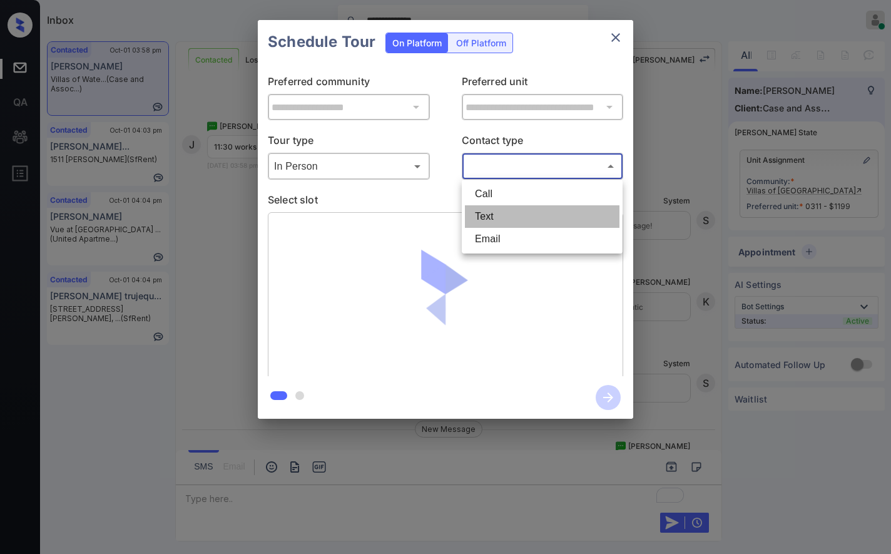
click at [502, 213] on li "Text" at bounding box center [542, 216] width 155 height 23
type input "****"
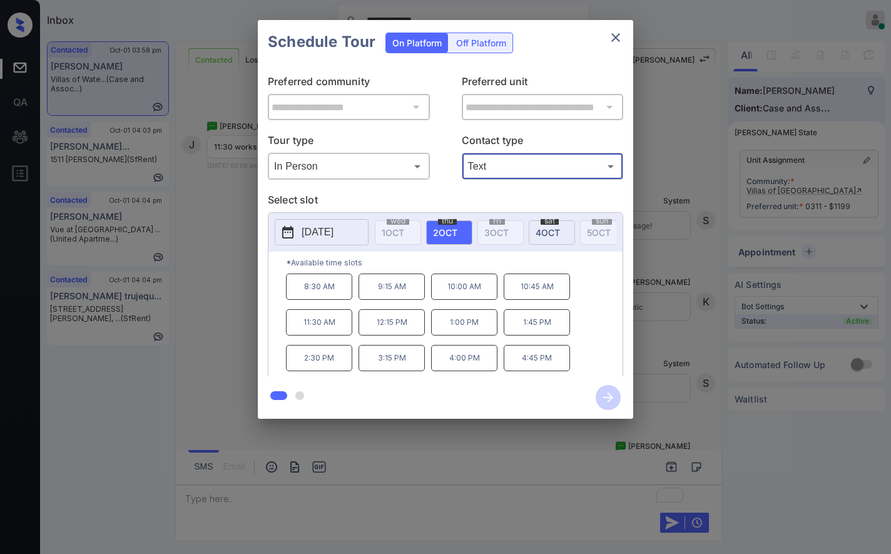
click at [342, 325] on p "11:30 AM" at bounding box center [319, 322] width 66 height 26
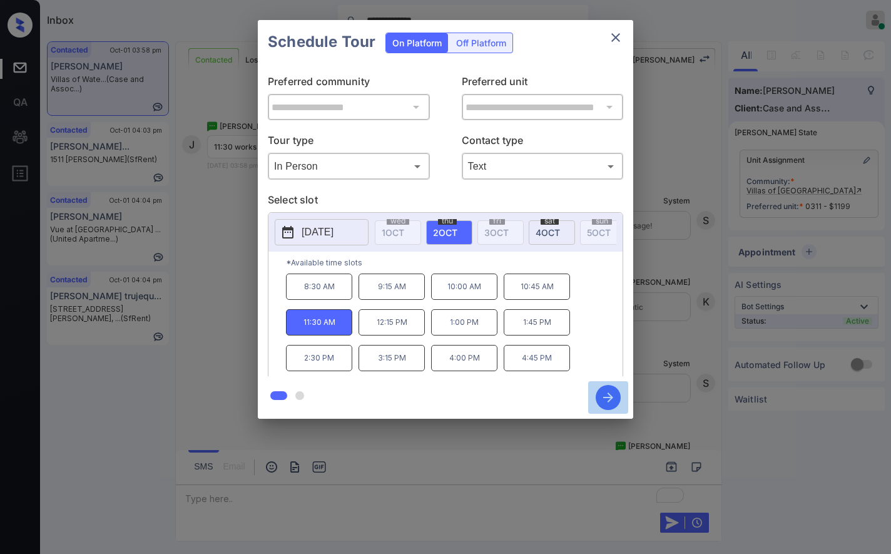
click at [606, 395] on icon "button" at bounding box center [608, 397] width 25 height 25
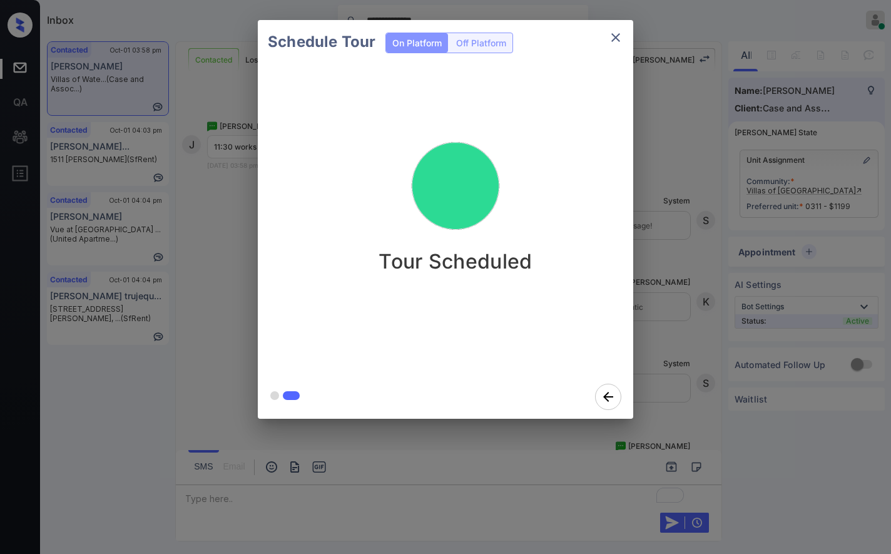
click at [655, 325] on div "Schedule Tour On Platform Off Platform Tour Scheduled" at bounding box center [445, 219] width 891 height 439
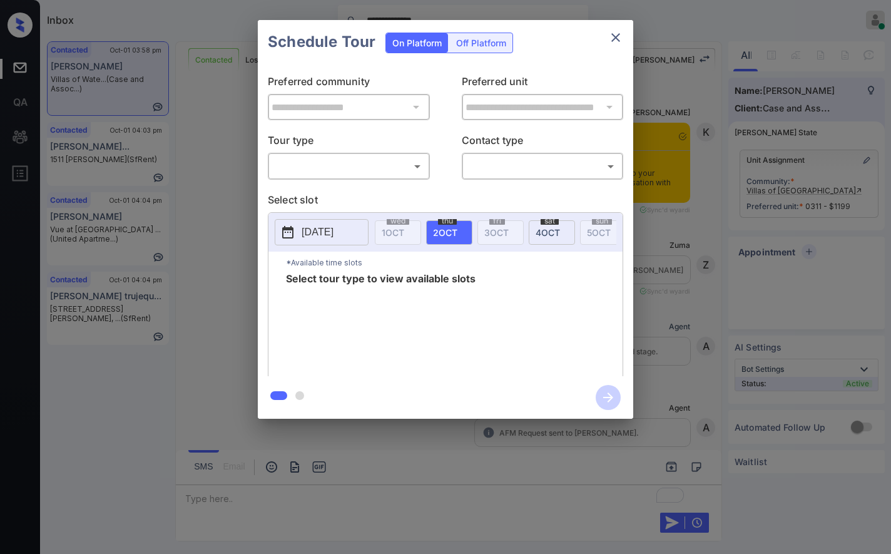
scroll to position [3790, 0]
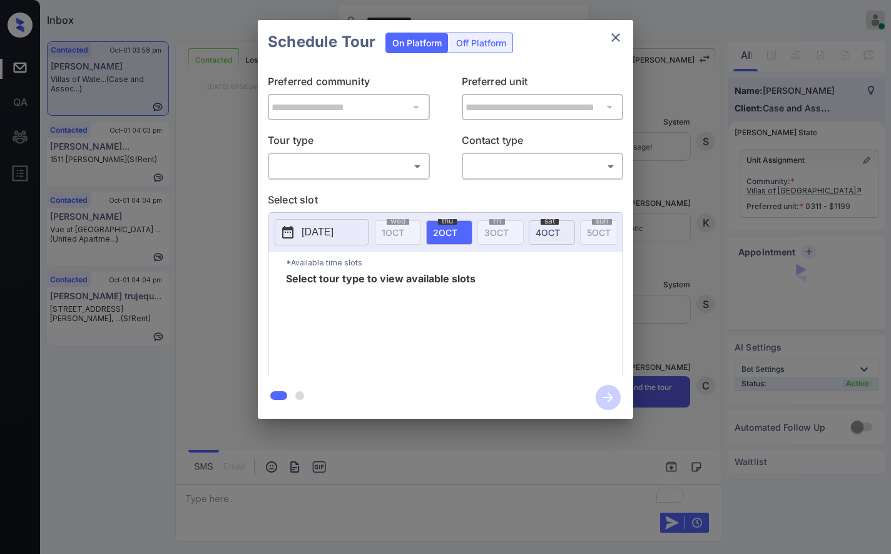
click at [410, 178] on div "​ ​" at bounding box center [349, 166] width 162 height 27
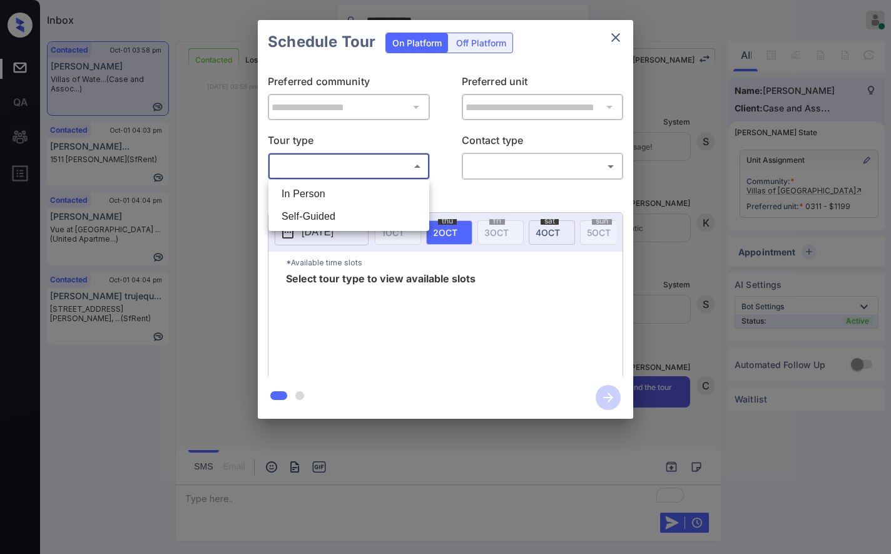
click at [417, 166] on body "**********" at bounding box center [445, 277] width 891 height 554
click at [402, 198] on li "In Person" at bounding box center [349, 194] width 155 height 23
type input "********"
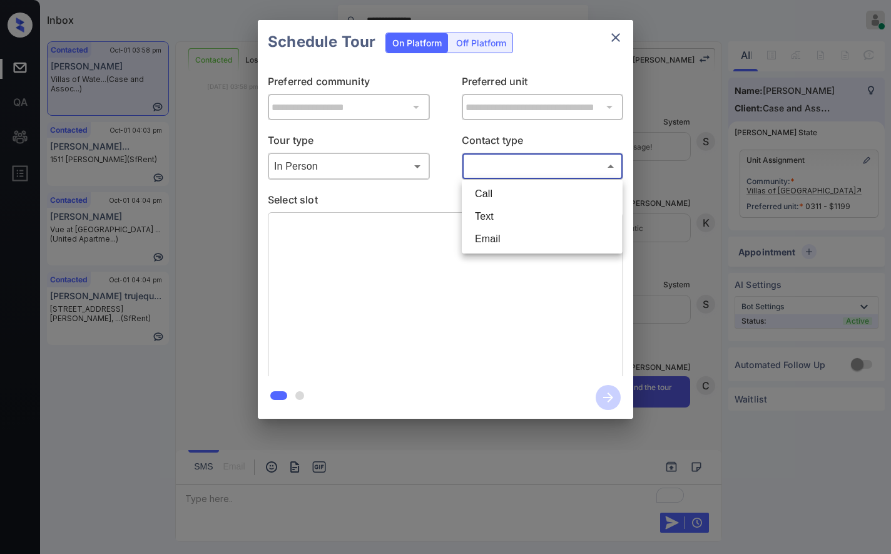
click at [514, 161] on body "**********" at bounding box center [445, 277] width 891 height 554
click at [518, 217] on li "Text" at bounding box center [542, 216] width 155 height 23
type input "****"
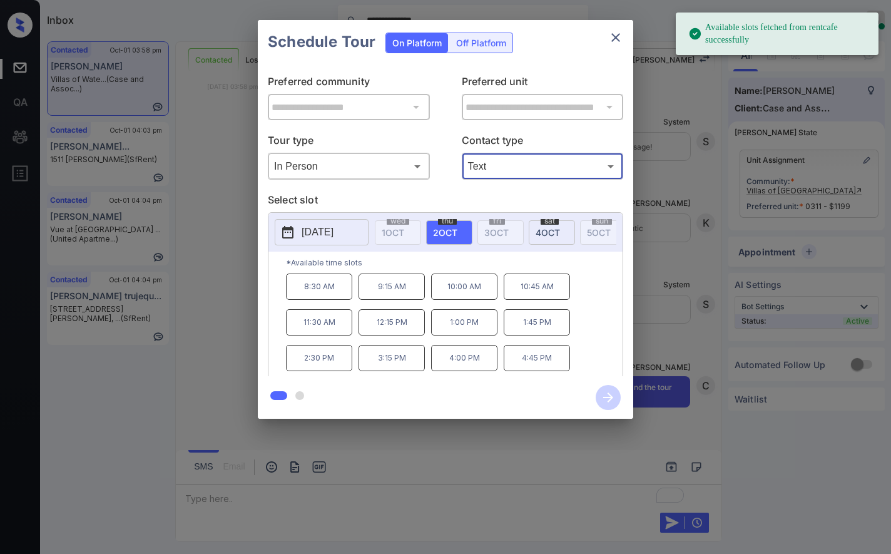
click at [333, 335] on p "11:30 AM" at bounding box center [319, 322] width 66 height 26
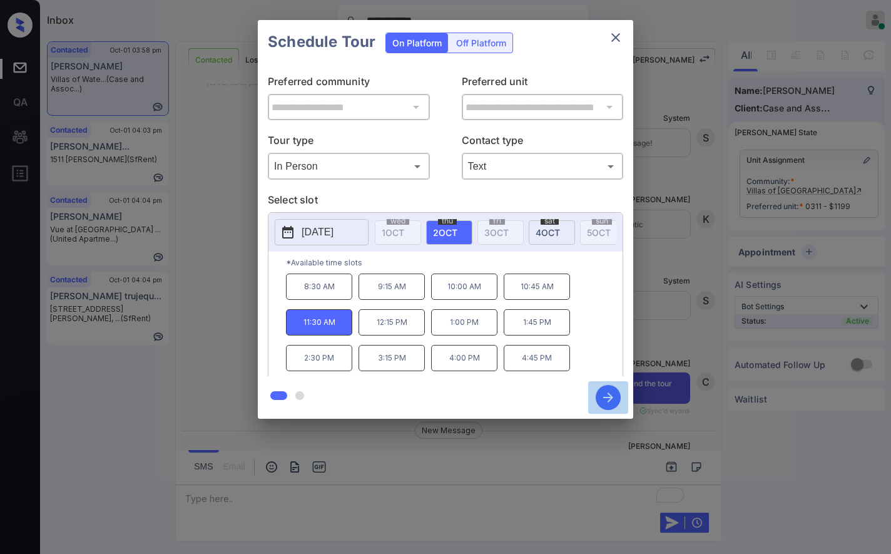
click at [606, 388] on icon "button" at bounding box center [608, 397] width 25 height 25
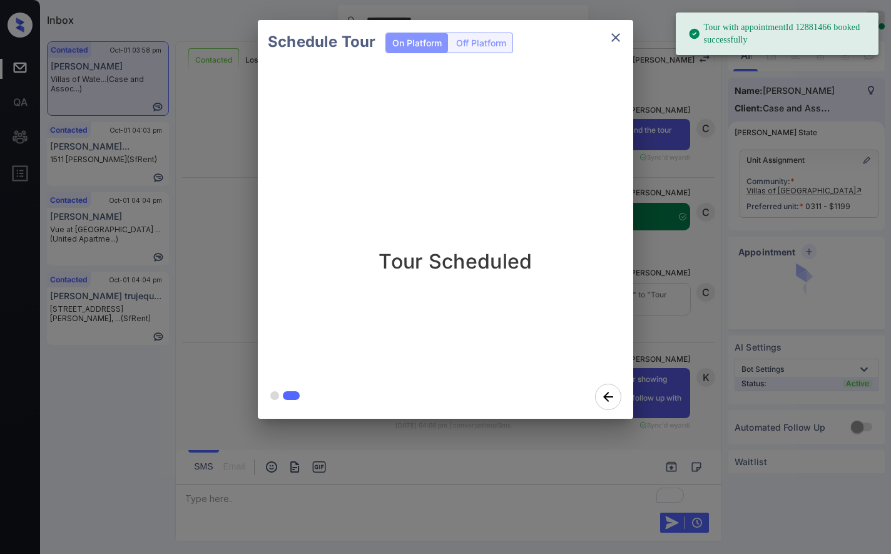
scroll to position [4056, 0]
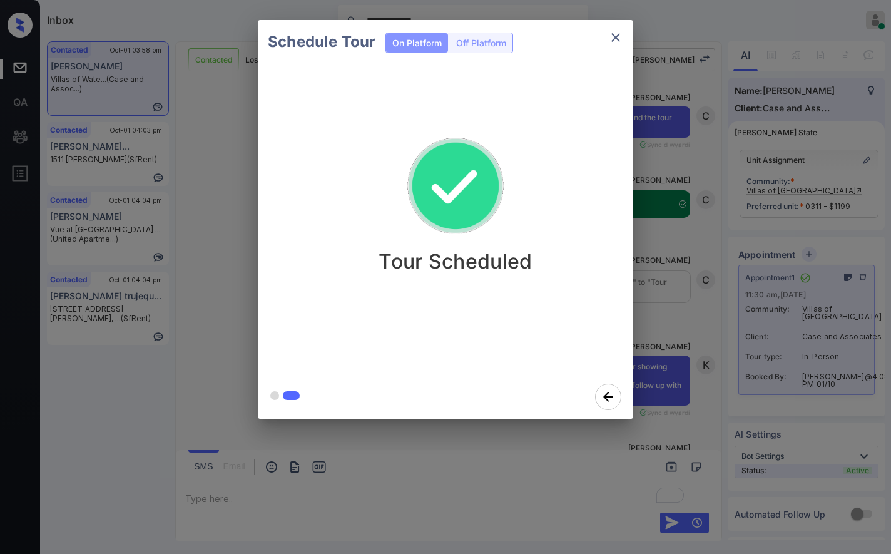
click at [670, 371] on div "Schedule Tour On Platform Off Platform Tour Scheduled" at bounding box center [445, 219] width 891 height 439
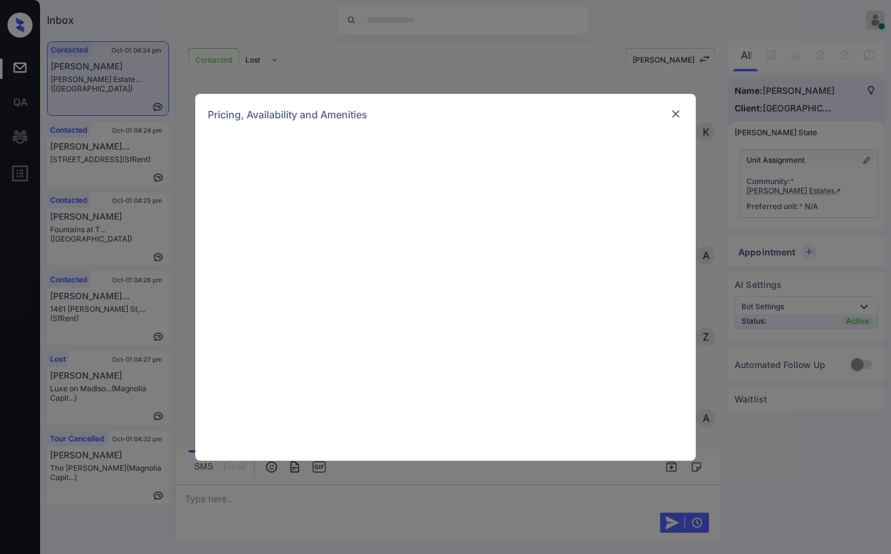
scroll to position [1145, 0]
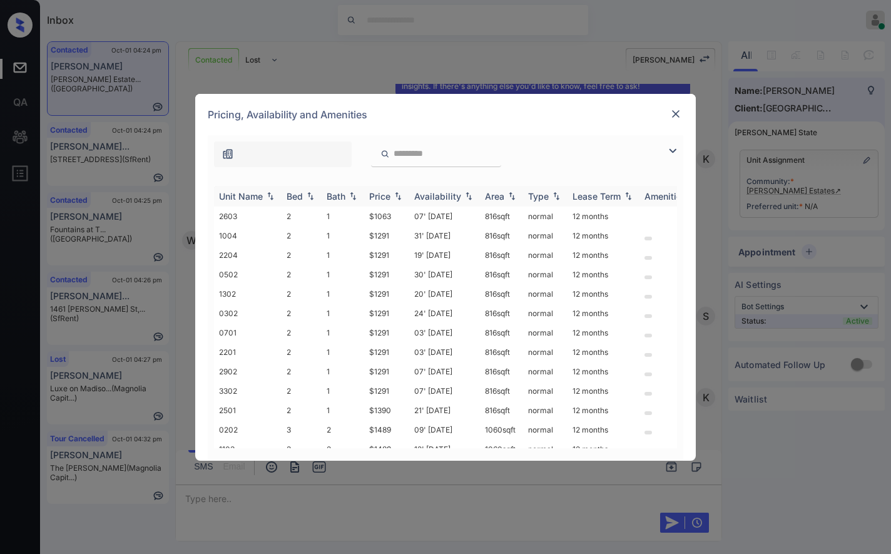
click at [401, 196] on img at bounding box center [398, 195] width 13 height 9
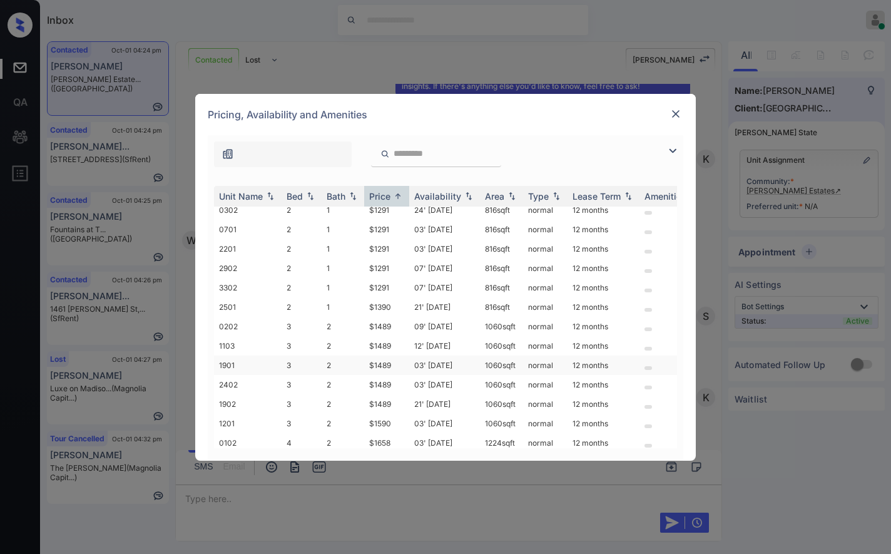
scroll to position [115, 0]
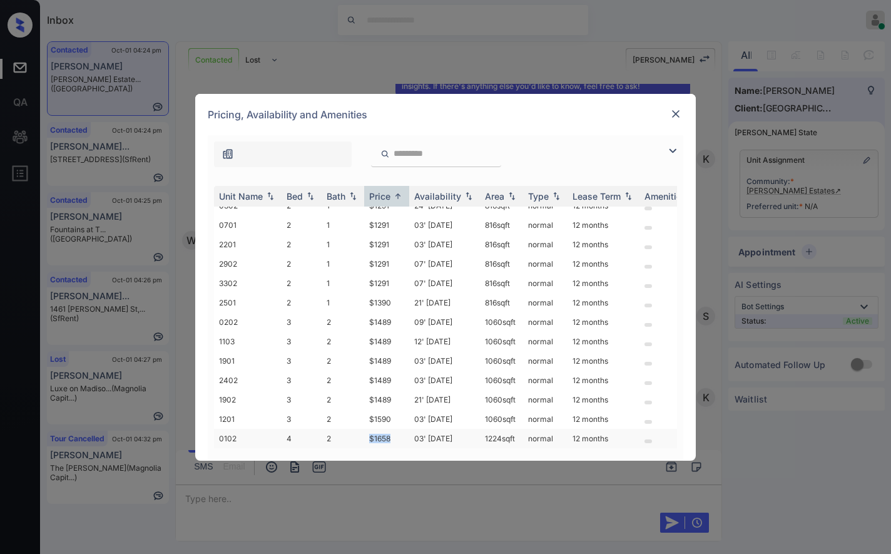
drag, startPoint x: 394, startPoint y: 428, endPoint x: 370, endPoint y: 428, distance: 23.8
click at [370, 429] on td "$1658" at bounding box center [386, 438] width 45 height 19
copy td "$1658"
click at [393, 429] on td "$1658" at bounding box center [386, 438] width 45 height 19
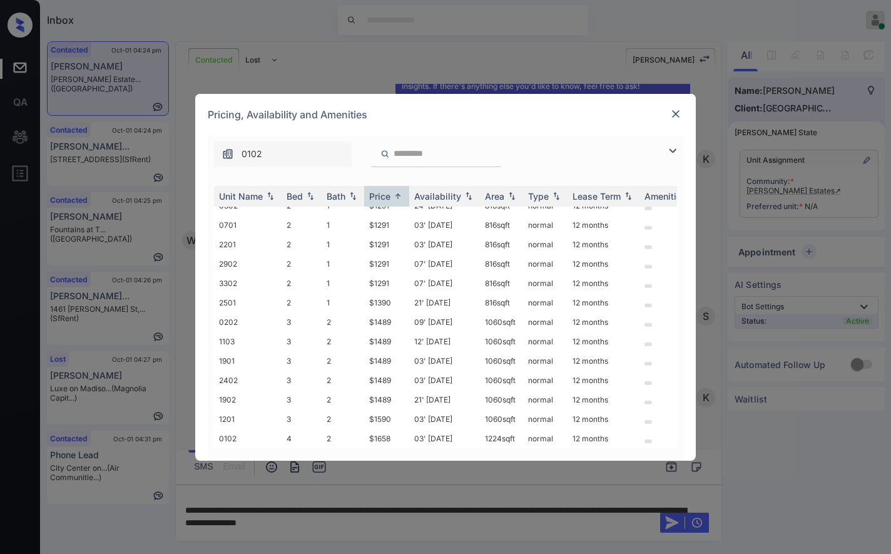
click at [677, 112] on img at bounding box center [676, 114] width 13 height 13
